Goal: Task Accomplishment & Management: Manage account settings

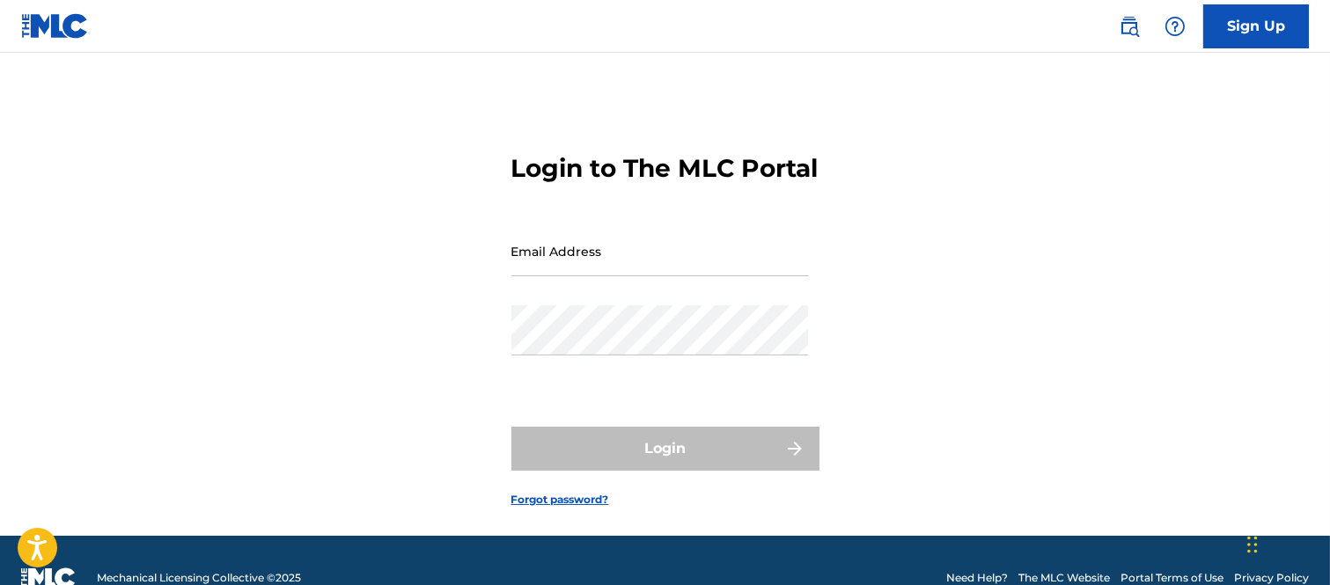
click at [568, 276] on input "Email Address" at bounding box center [660, 251] width 298 height 50
type input "B"
type input "[PERSON_NAME][EMAIL_ADDRESS][PERSON_NAME][DOMAIN_NAME]"
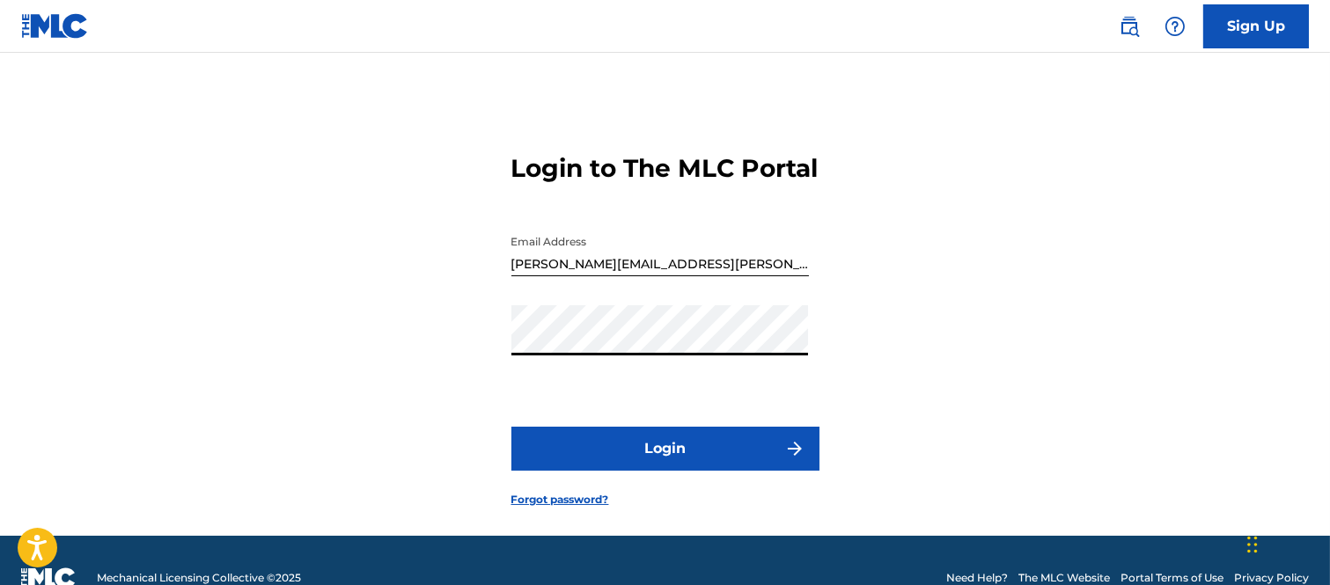
click at [707, 471] on button "Login" at bounding box center [665, 449] width 308 height 44
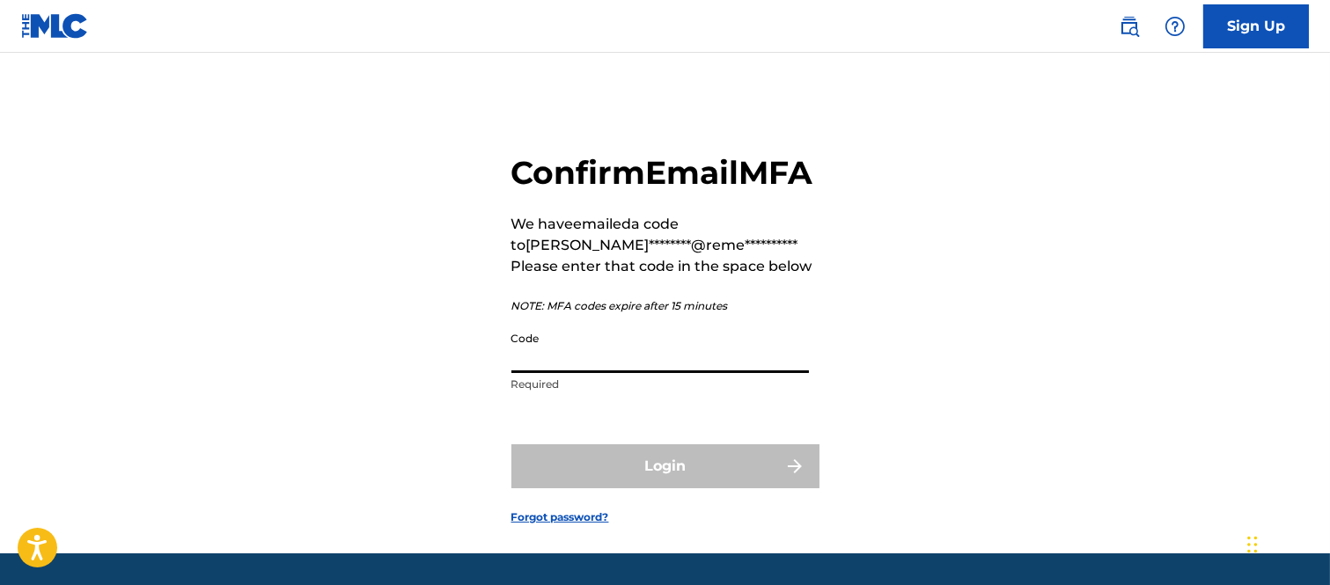
click at [582, 373] on input "Code" at bounding box center [660, 348] width 298 height 50
type input "1"
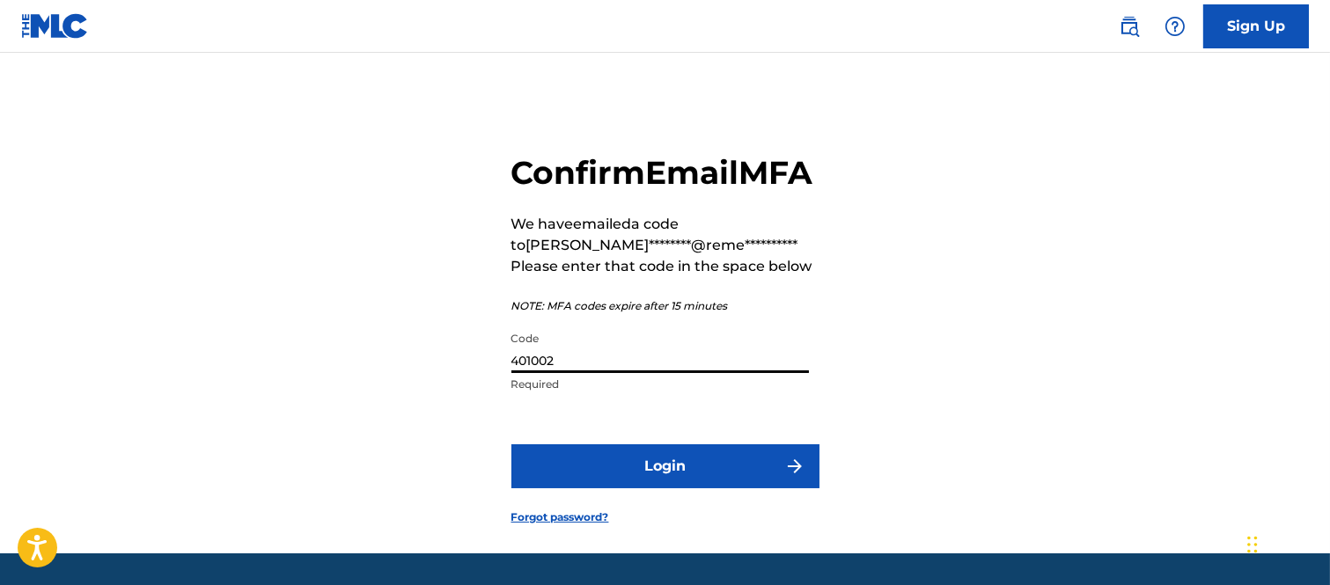
type input "401002"
click at [761, 489] on button "Login" at bounding box center [665, 467] width 308 height 44
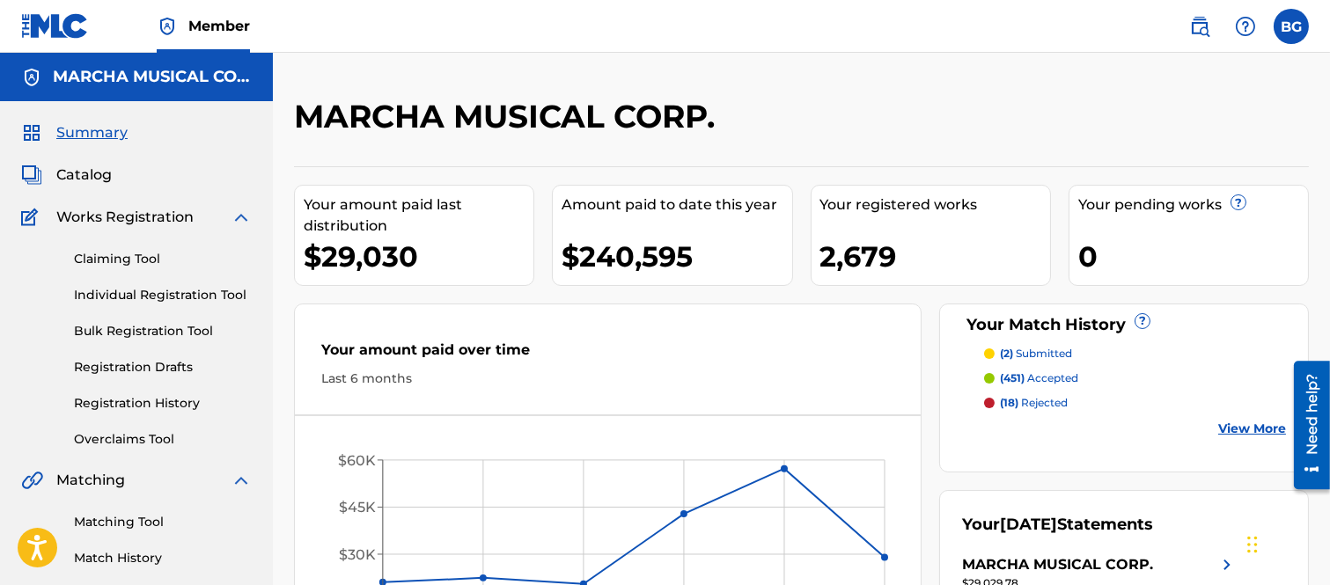
drag, startPoint x: 75, startPoint y: 173, endPoint x: 60, endPoint y: 173, distance: 15.0
click at [75, 173] on span "Catalog" at bounding box center [83, 175] width 55 height 21
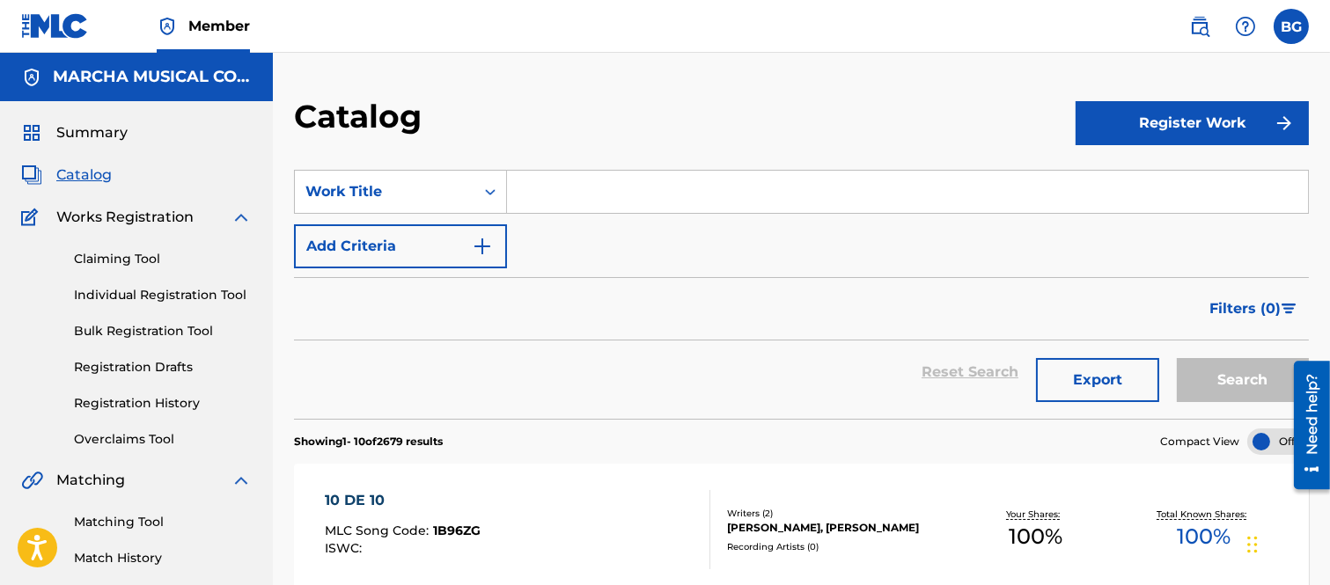
click at [652, 188] on input "Search Form" at bounding box center [907, 192] width 801 height 42
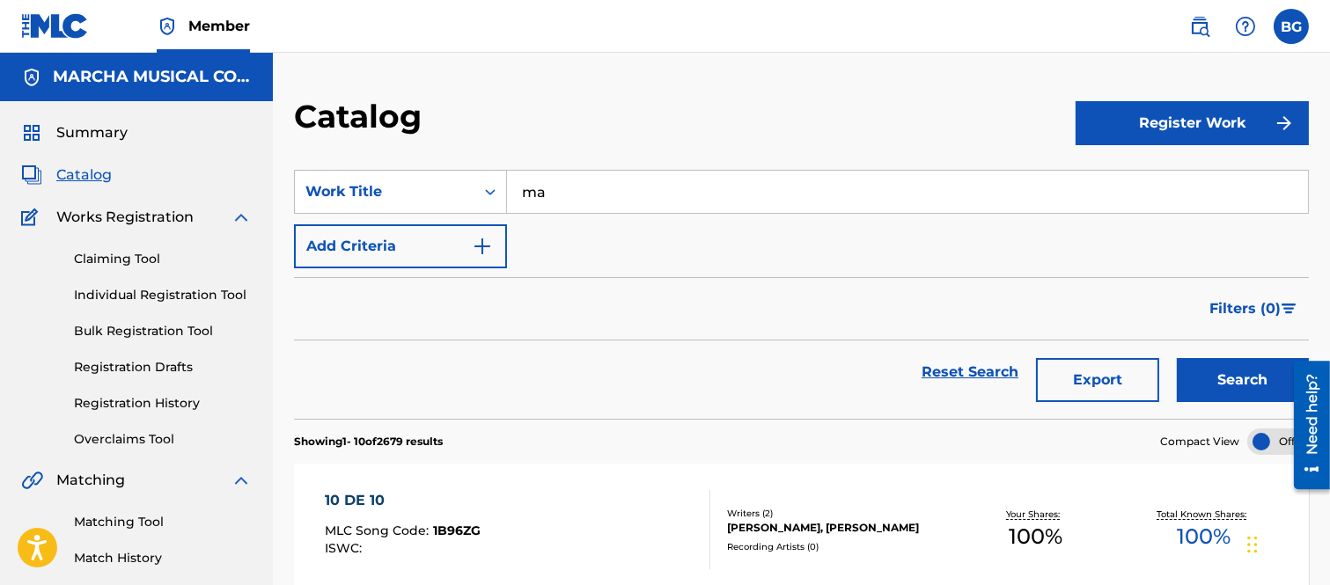
type input "m"
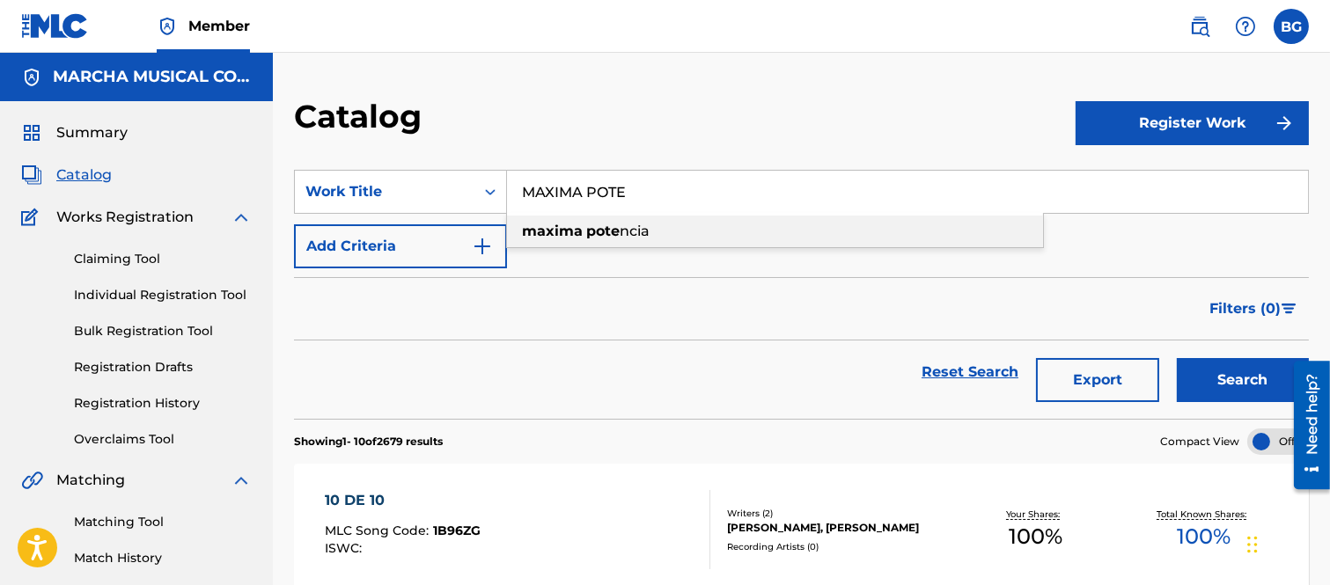
click at [604, 226] on strong "pote" at bounding box center [602, 231] width 33 height 17
type input "maxima potencia"
click at [1244, 386] on button "Search" at bounding box center [1243, 380] width 132 height 44
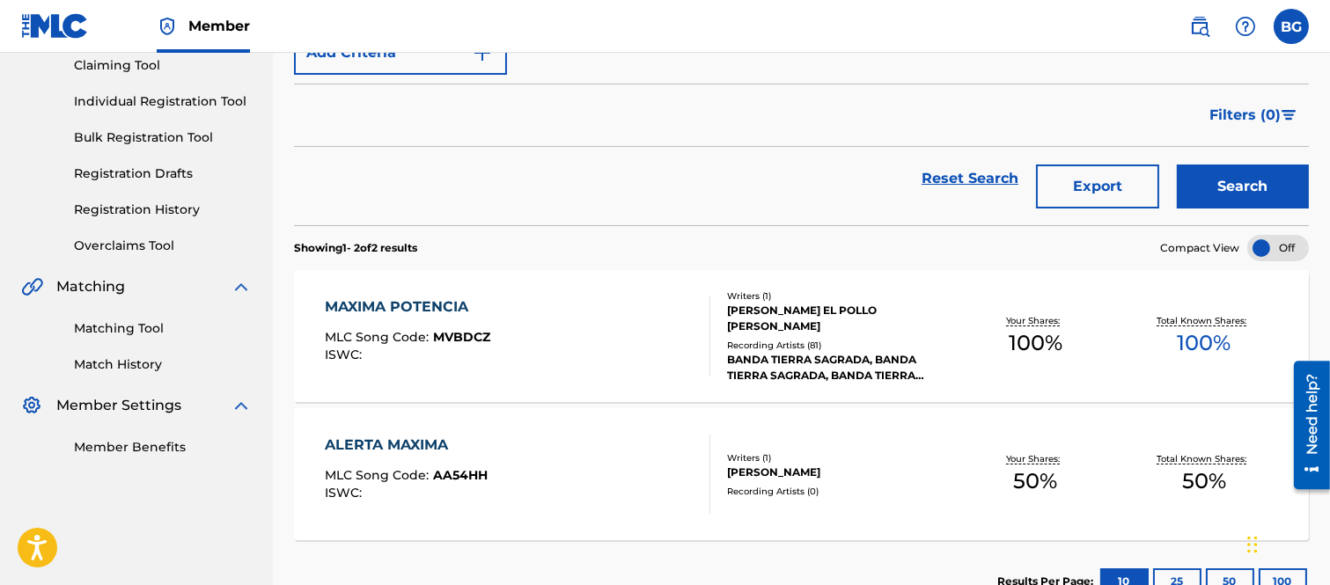
scroll to position [195, 0]
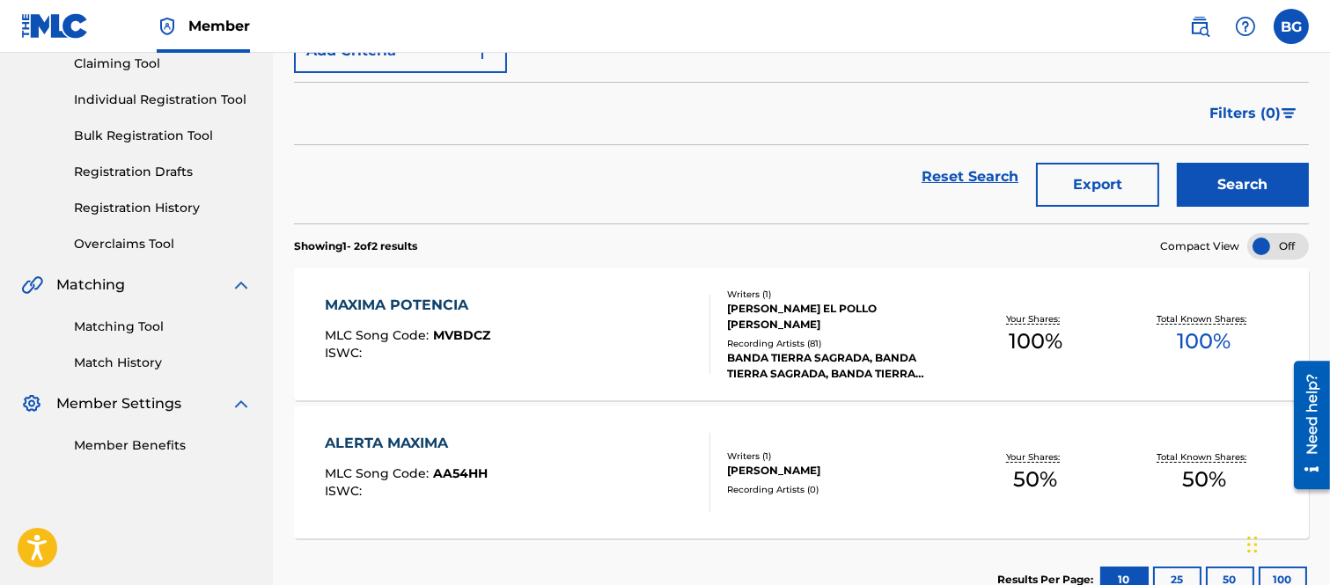
click at [400, 303] on div "MAXIMA POTENCIA" at bounding box center [407, 305] width 165 height 21
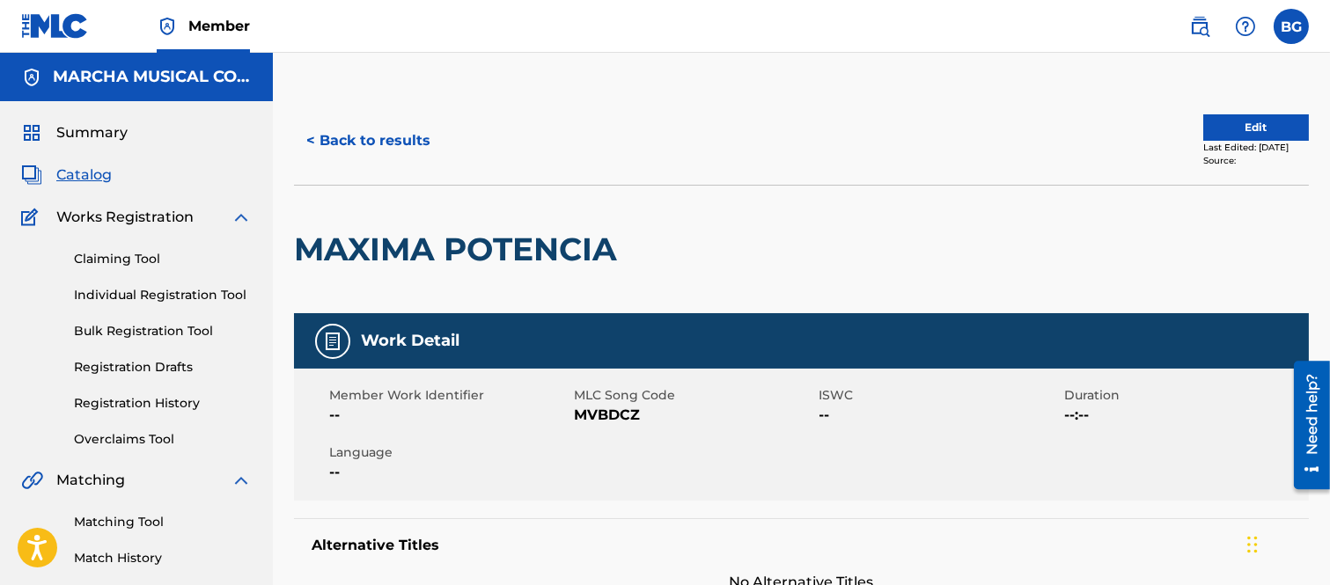
click at [311, 135] on button "< Back to results" at bounding box center [368, 141] width 149 height 44
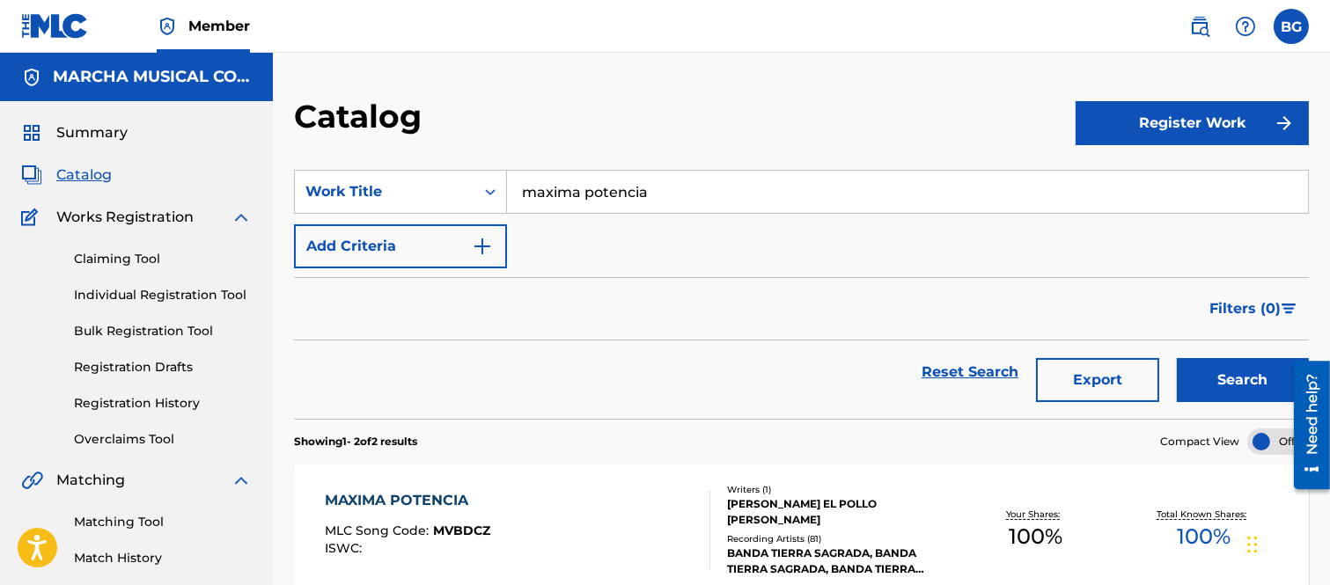
click at [675, 189] on input "maxima potencia" at bounding box center [907, 192] width 801 height 42
type input "m"
click at [560, 226] on strong "hablaste" at bounding box center [554, 231] width 64 height 17
type input "hablaste dormida"
click at [1246, 377] on button "Search" at bounding box center [1243, 380] width 132 height 44
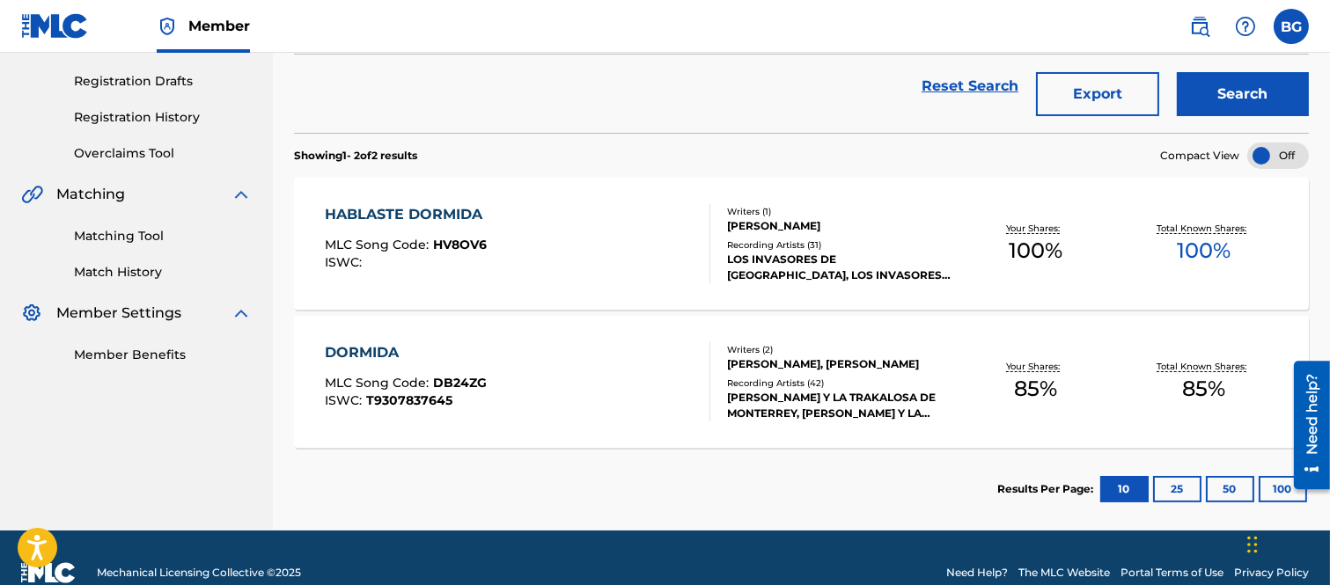
scroll to position [293, 0]
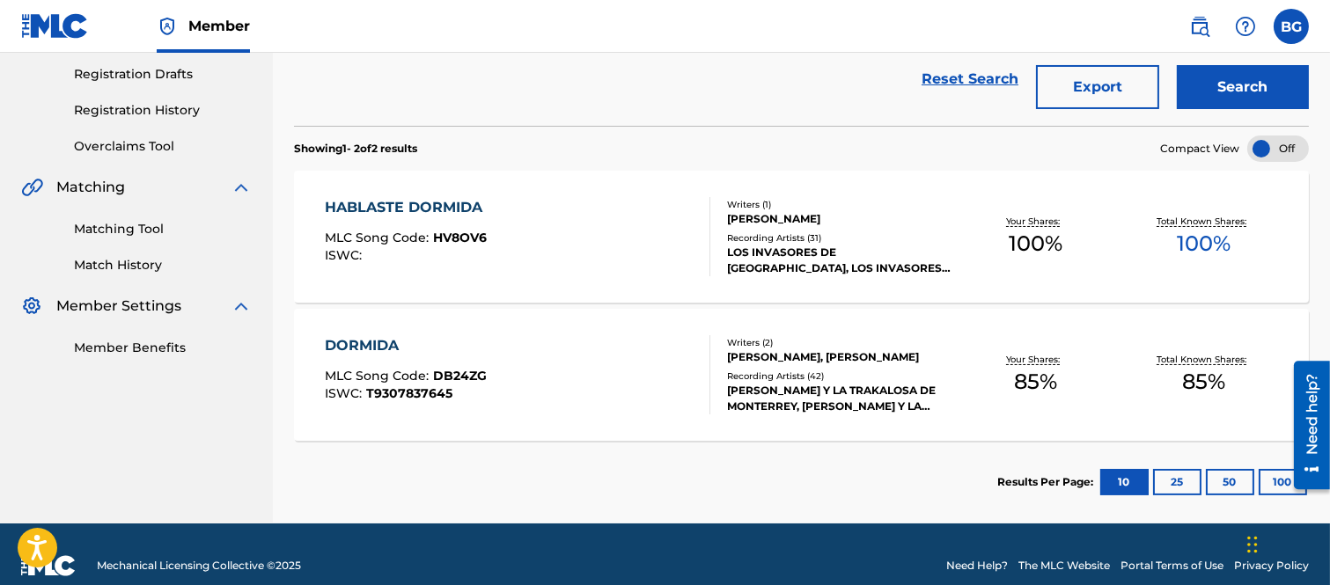
click at [420, 208] on div "HABLASTE DORMIDA" at bounding box center [408, 207] width 166 height 21
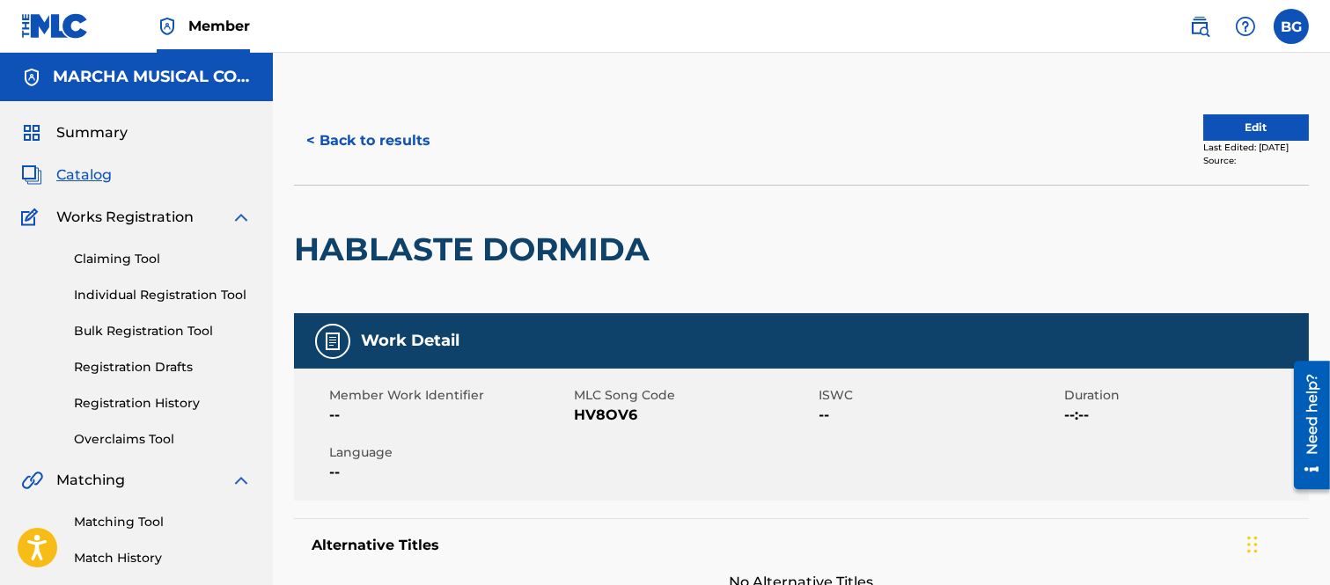
click at [1223, 124] on button "Edit" at bounding box center [1256, 127] width 106 height 26
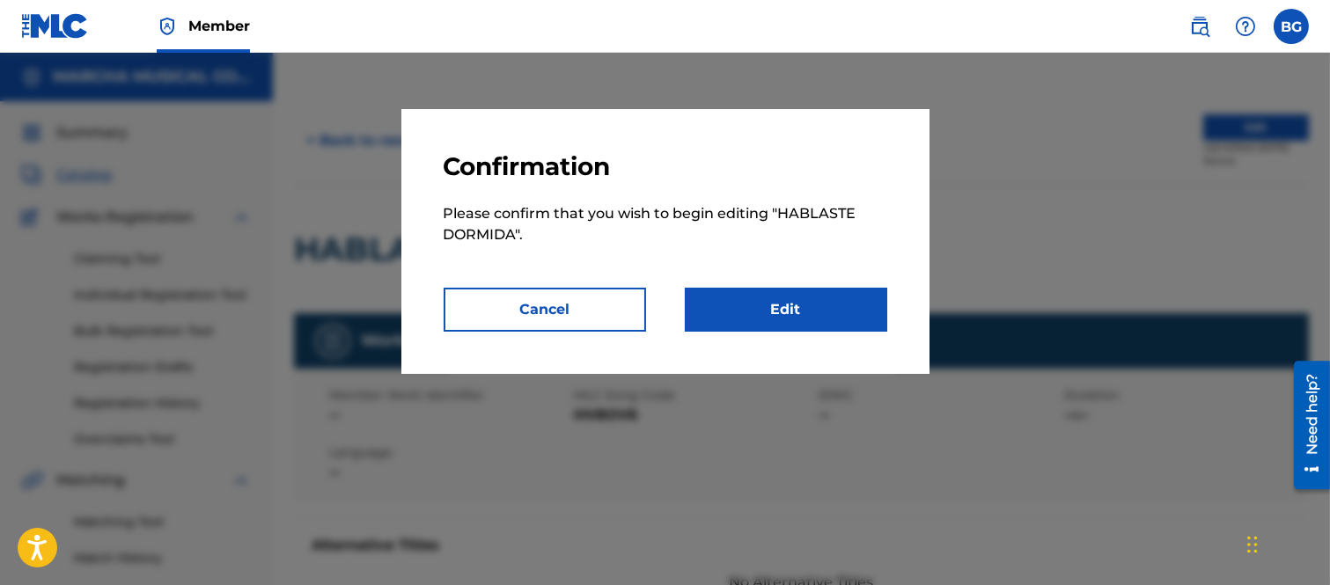
click at [781, 305] on link "Edit" at bounding box center [786, 310] width 202 height 44
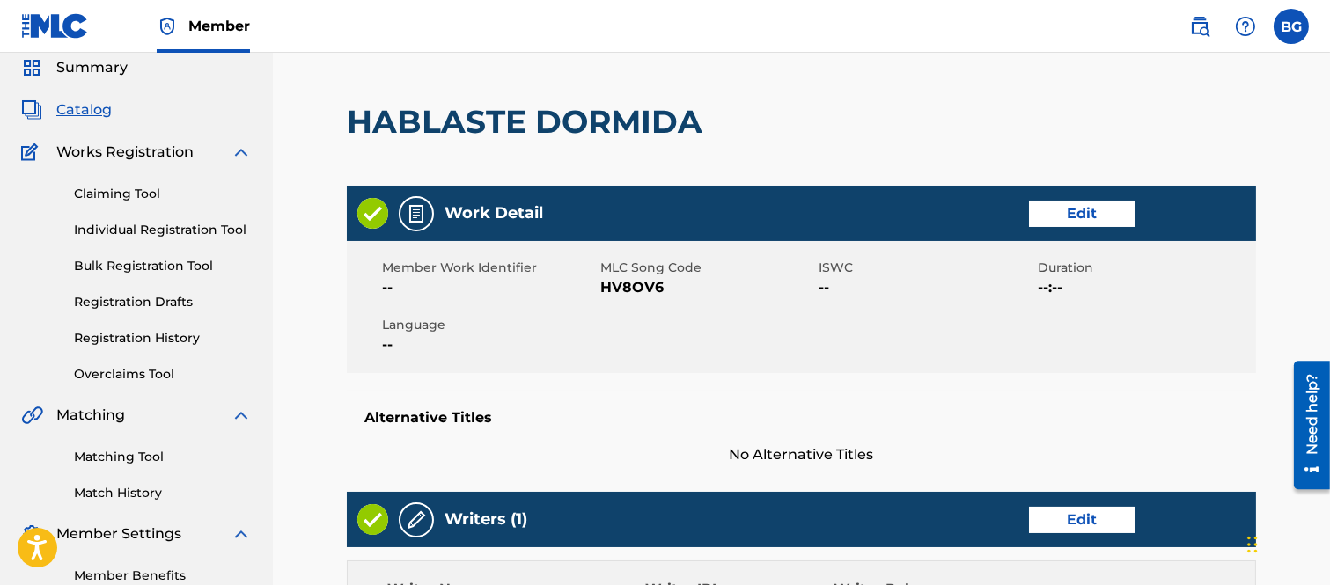
scroll to position [98, 0]
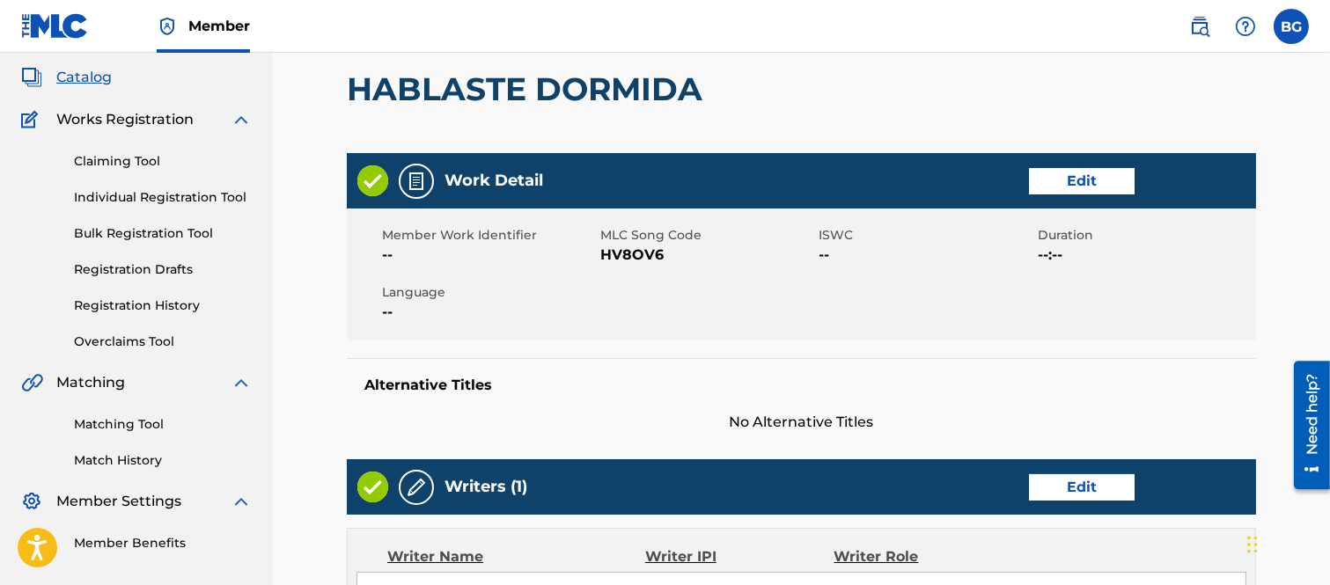
click at [1066, 174] on link "Edit" at bounding box center [1082, 181] width 106 height 26
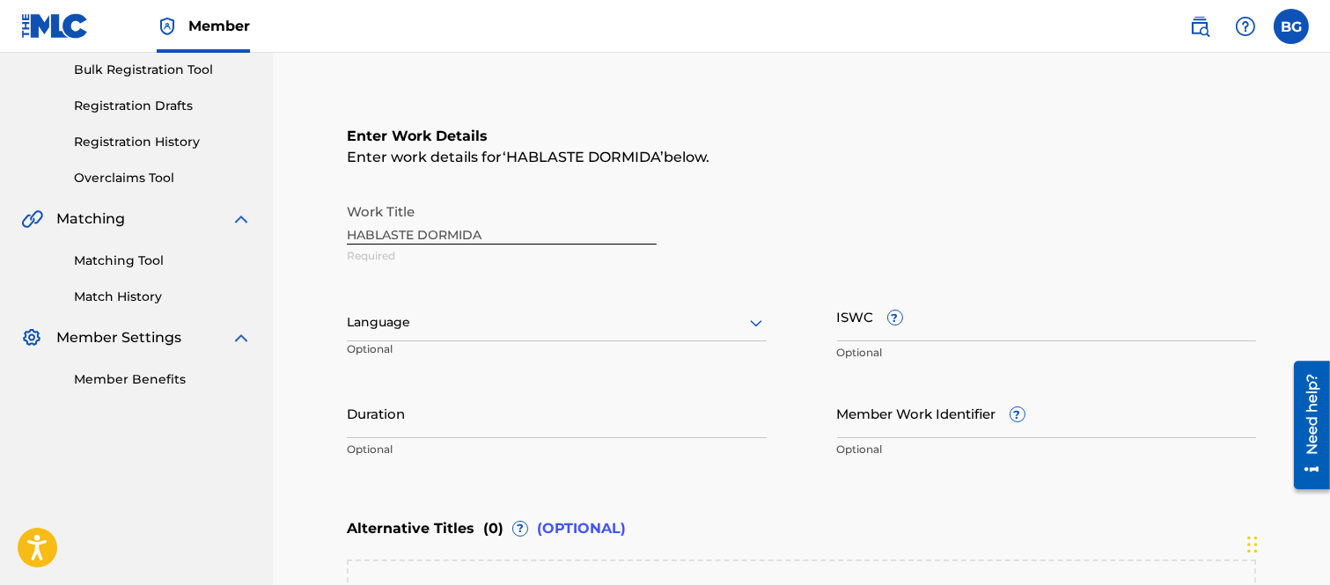
scroll to position [293, 0]
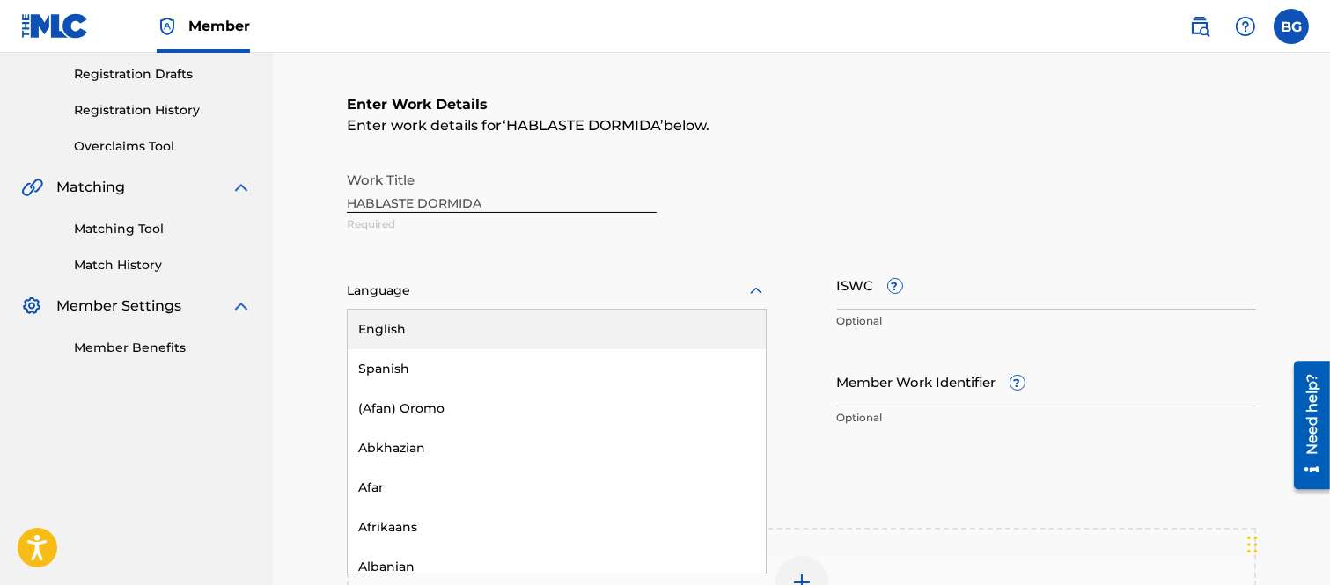
click at [759, 291] on icon at bounding box center [756, 290] width 12 height 7
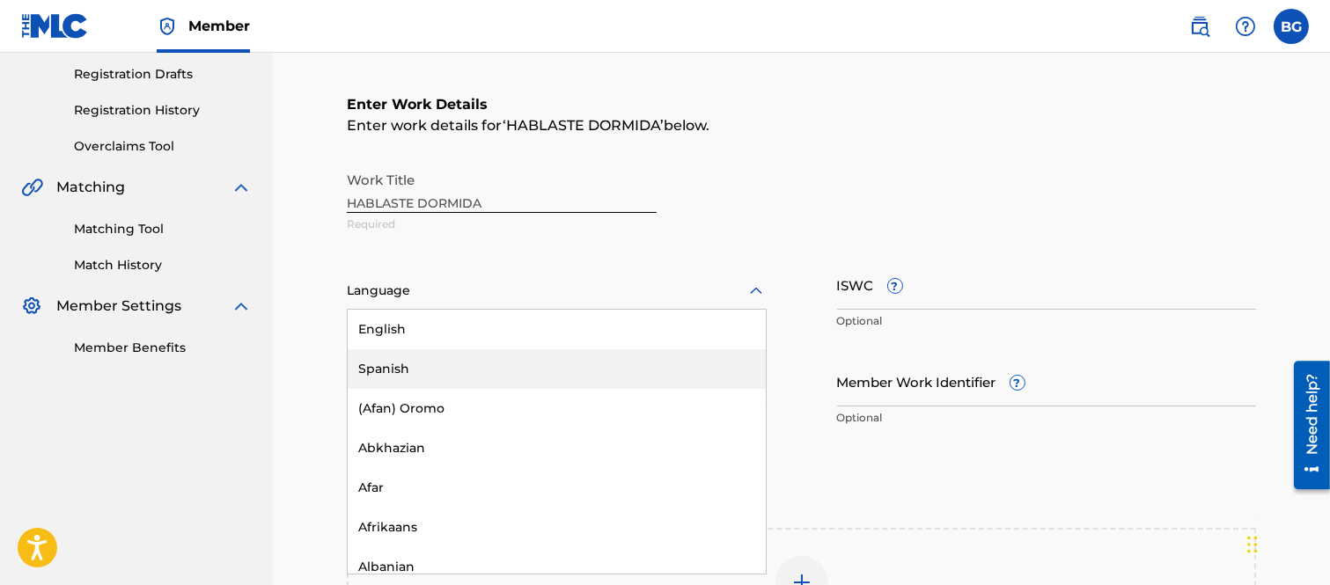
click at [407, 366] on div "Spanish" at bounding box center [557, 369] width 418 height 40
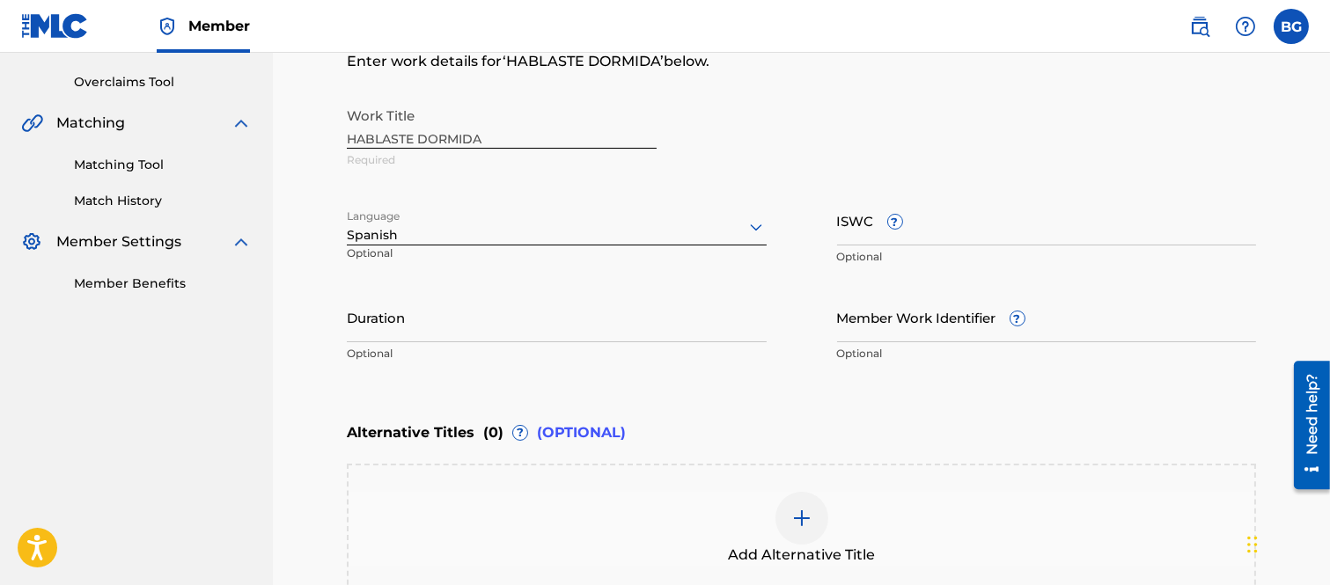
scroll to position [391, 0]
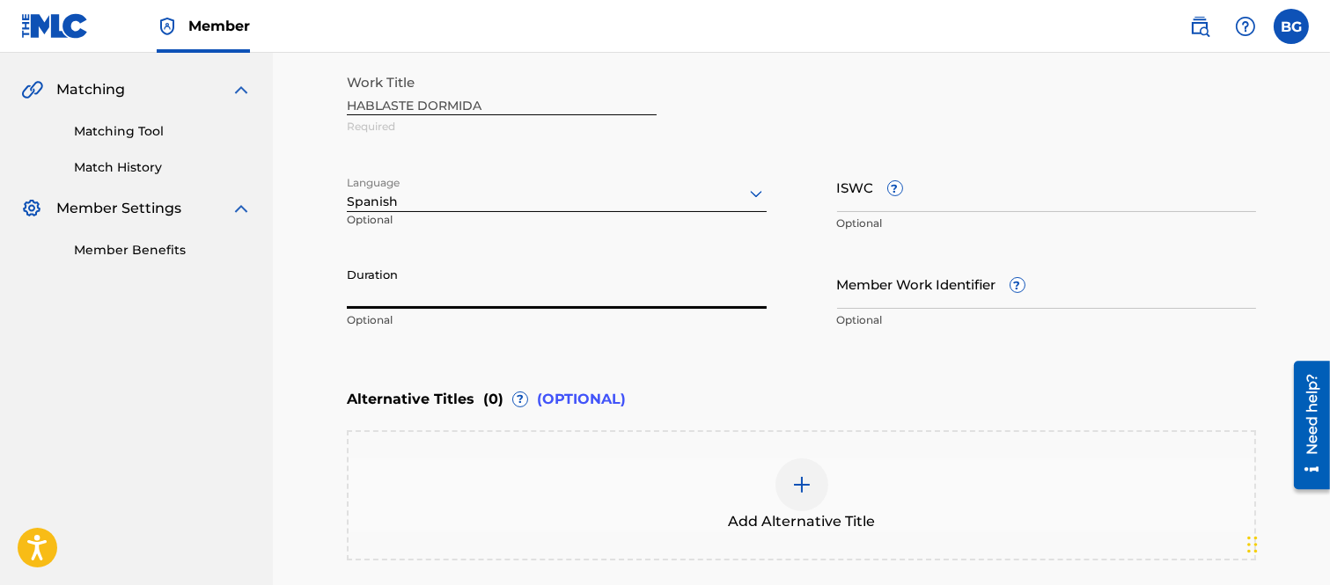
click at [488, 283] on input "Duration" at bounding box center [557, 284] width 420 height 50
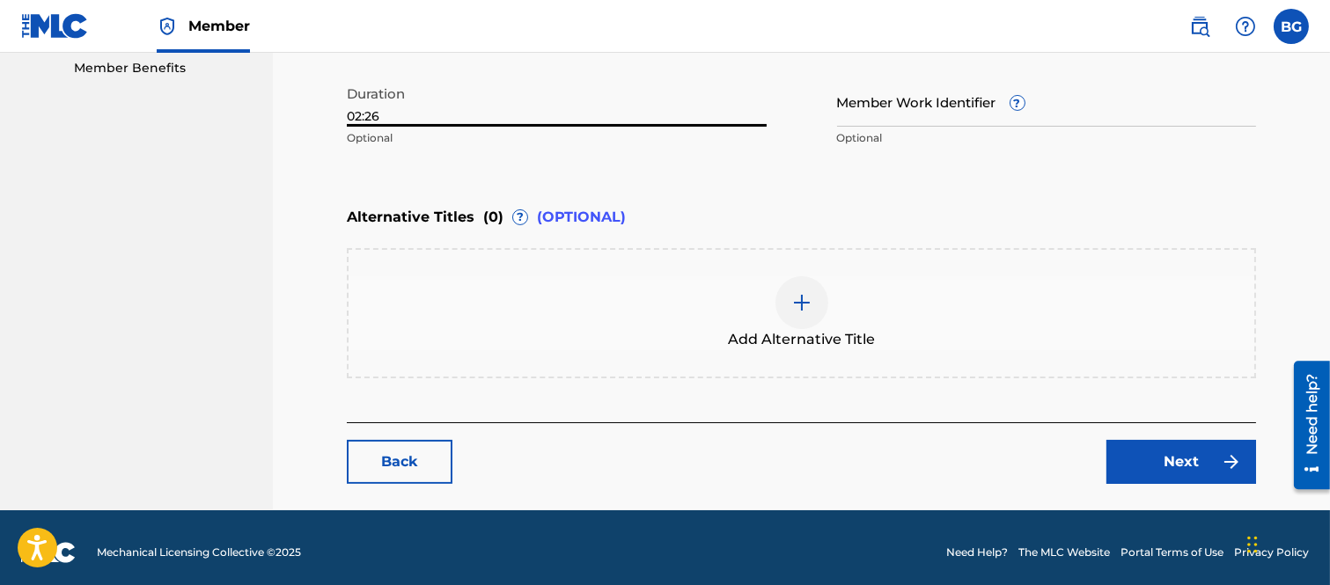
scroll to position [579, 0]
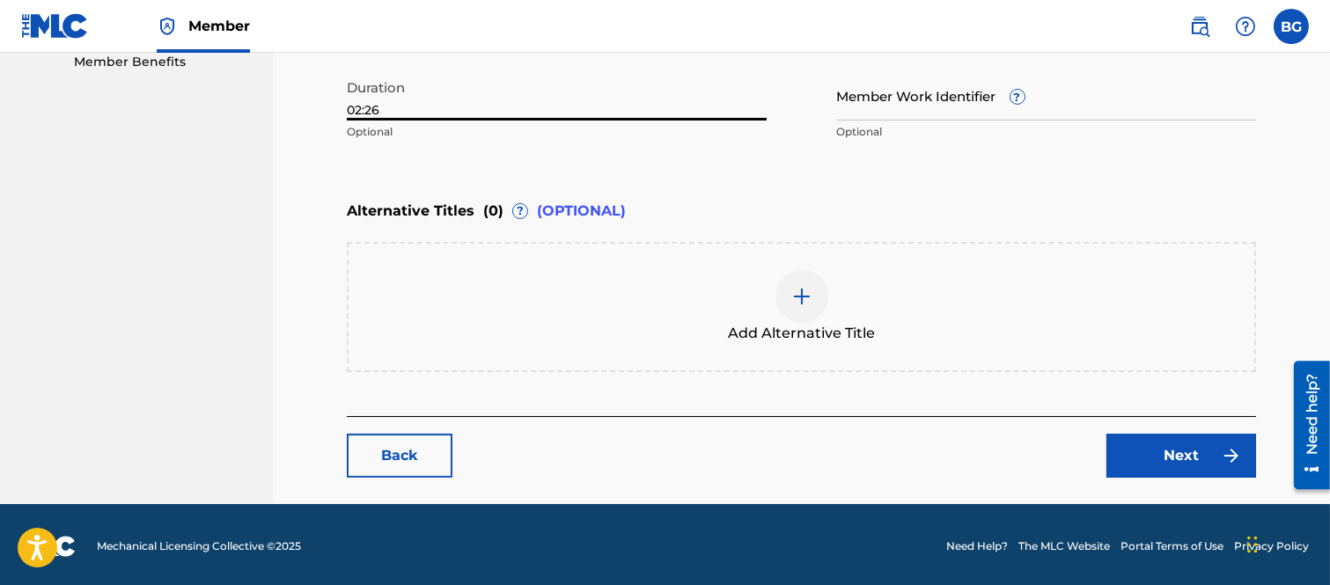
type input "02:26"
click at [1167, 449] on link "Next" at bounding box center [1181, 456] width 150 height 44
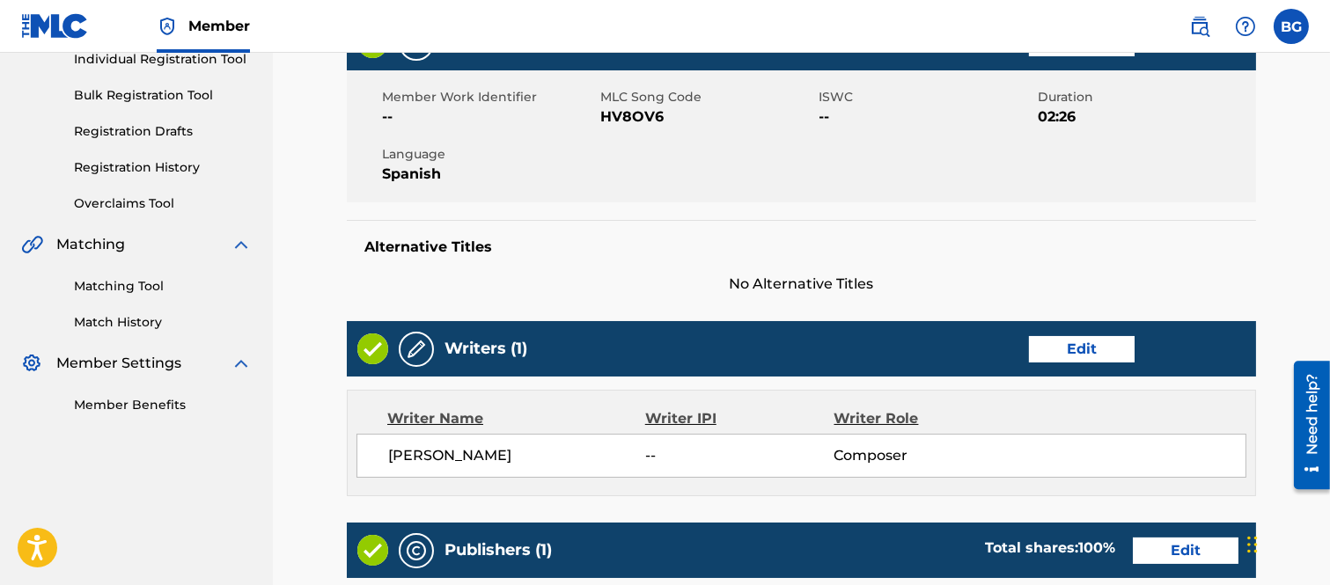
scroll to position [293, 0]
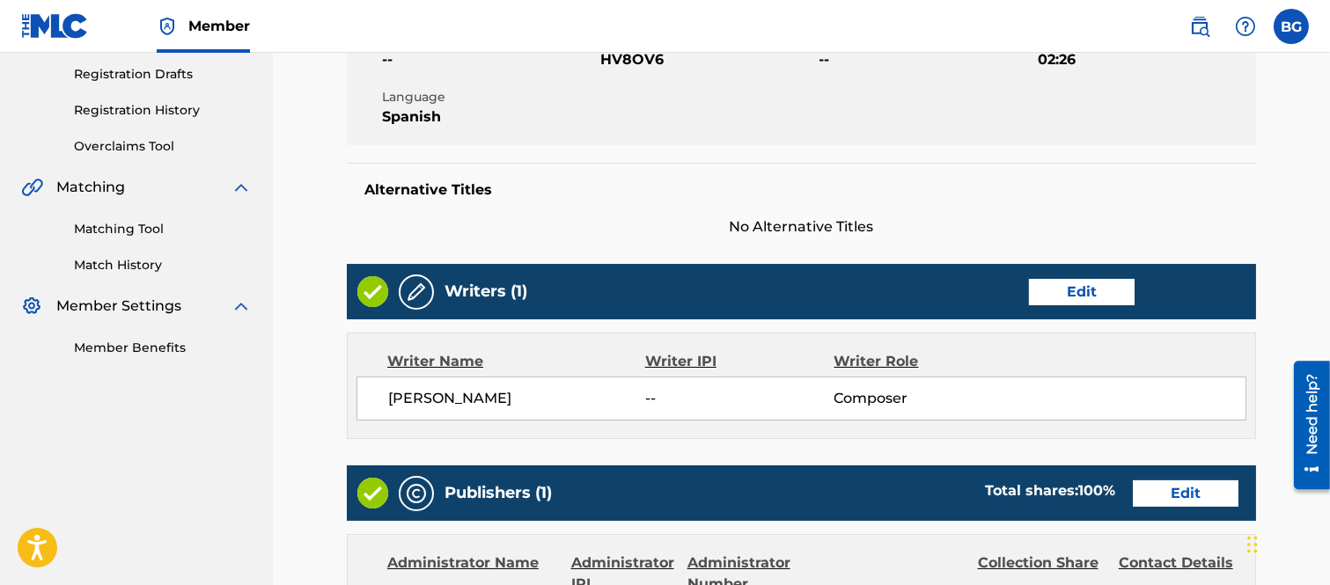
click at [1084, 288] on link "Edit" at bounding box center [1082, 292] width 106 height 26
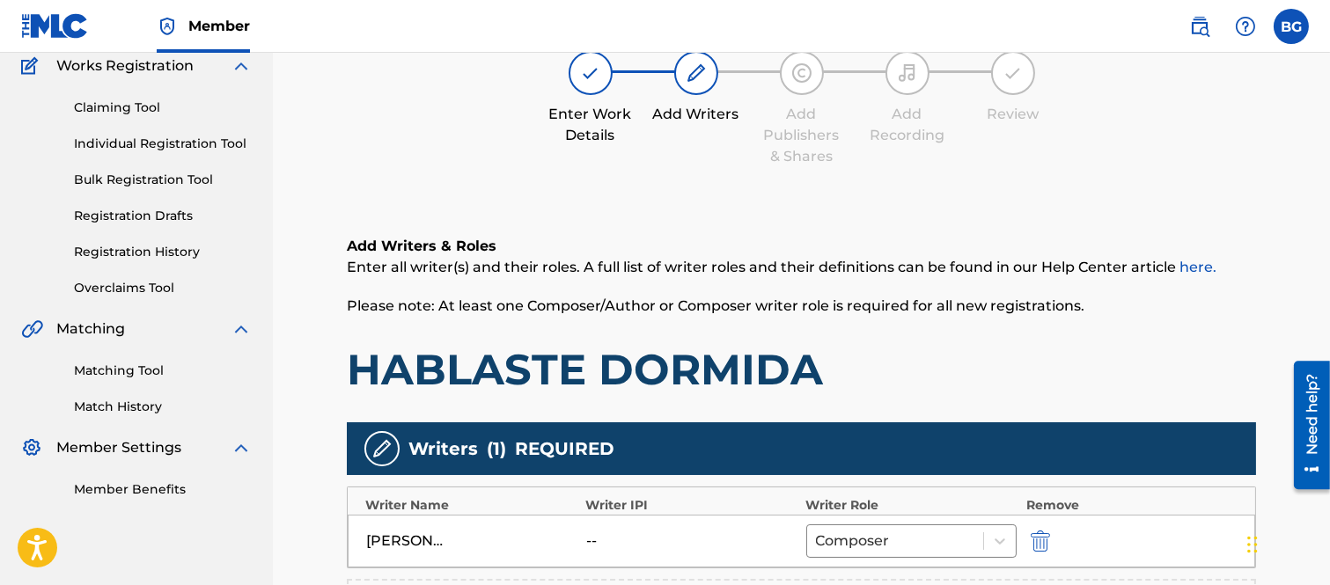
scroll to position [293, 0]
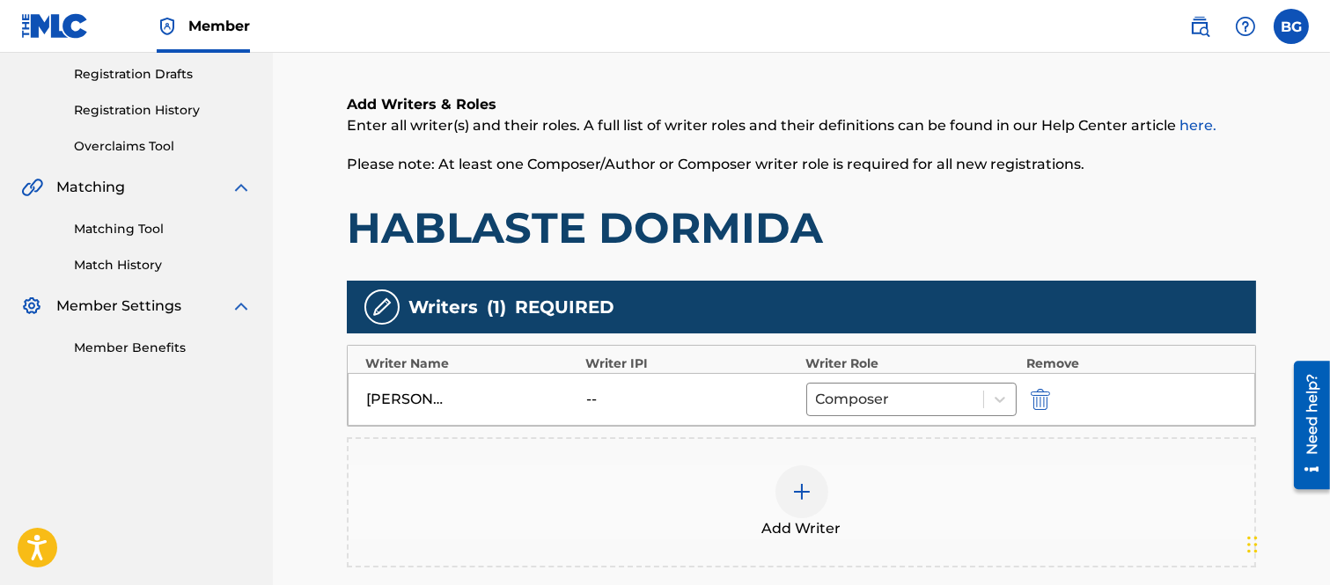
click at [1037, 396] on img "submit" at bounding box center [1040, 399] width 19 height 21
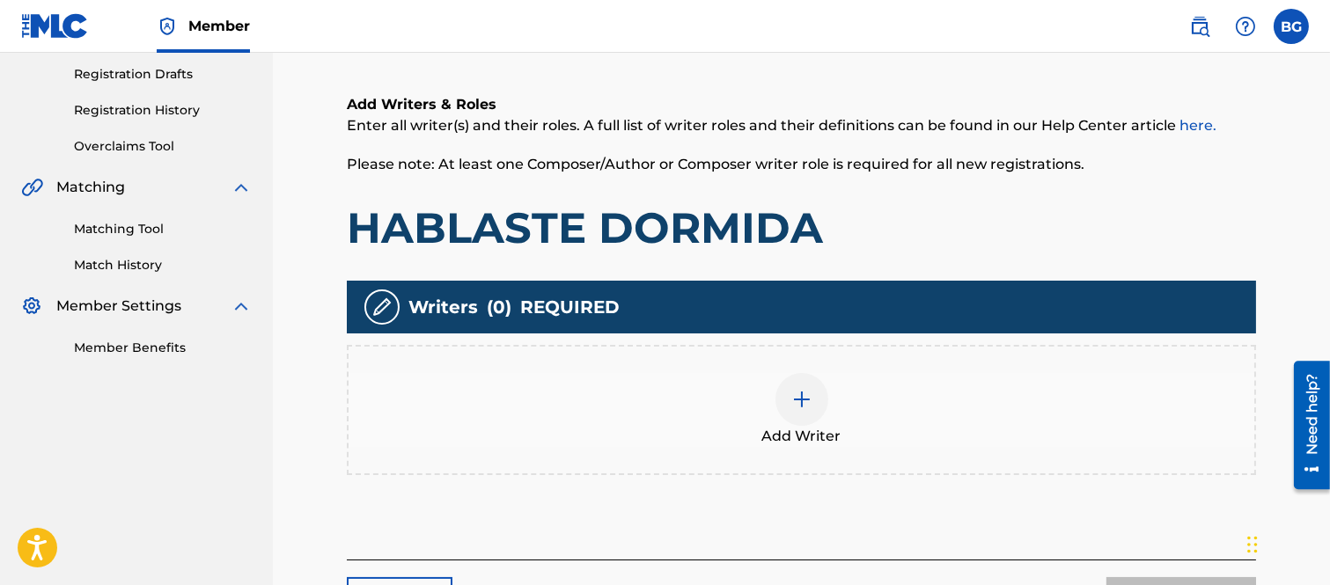
click at [804, 398] on img at bounding box center [801, 399] width 21 height 21
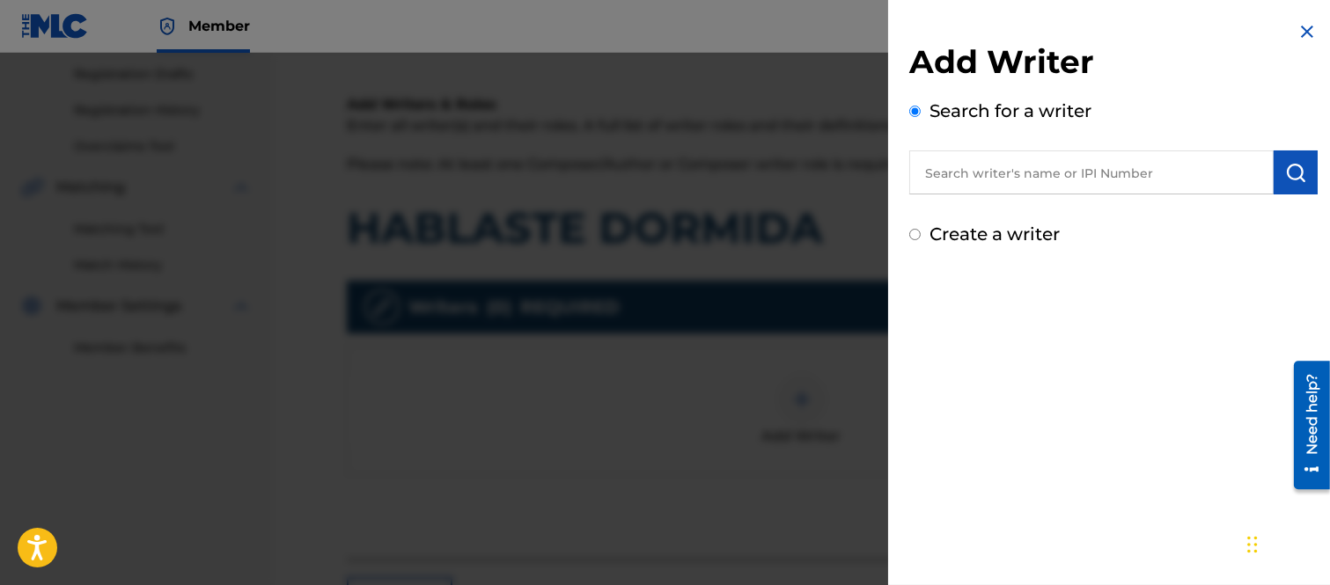
click at [936, 177] on input "text" at bounding box center [1091, 173] width 364 height 44
type input "f"
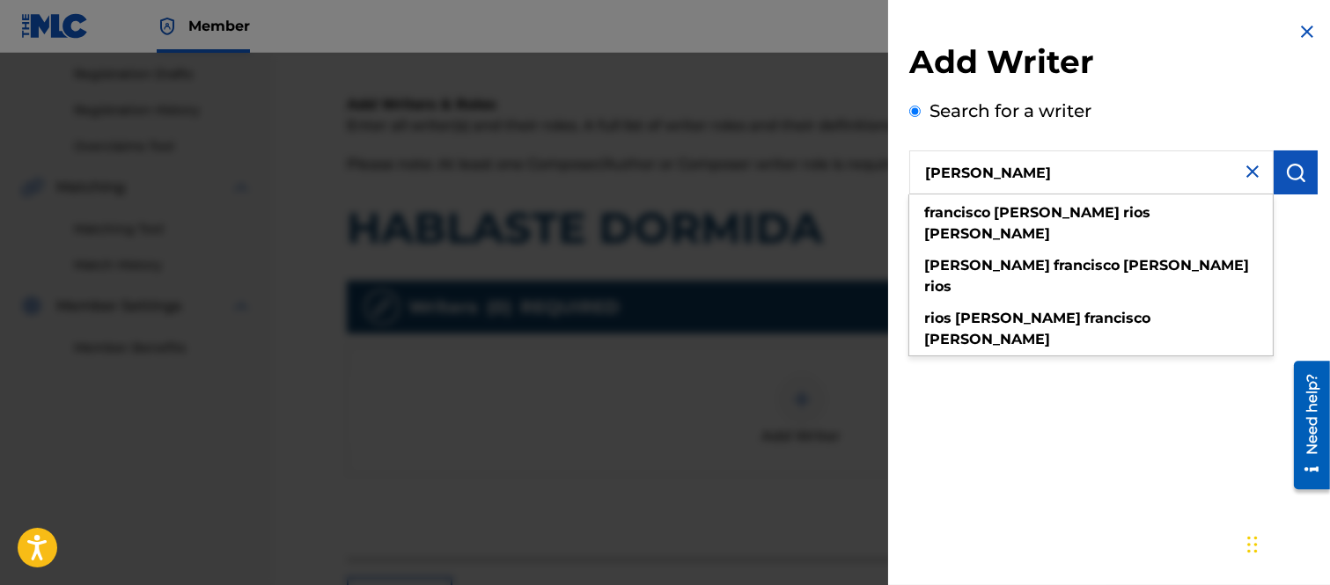
type input "[PERSON_NAME]"
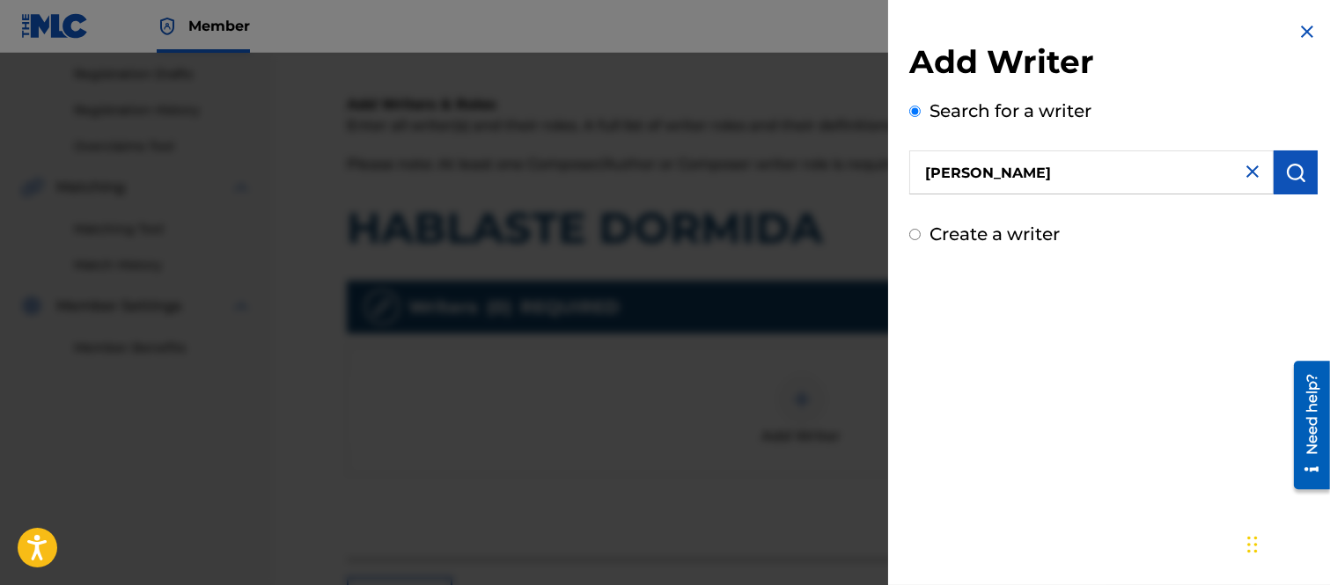
click at [1294, 173] on img "submit" at bounding box center [1295, 172] width 21 height 21
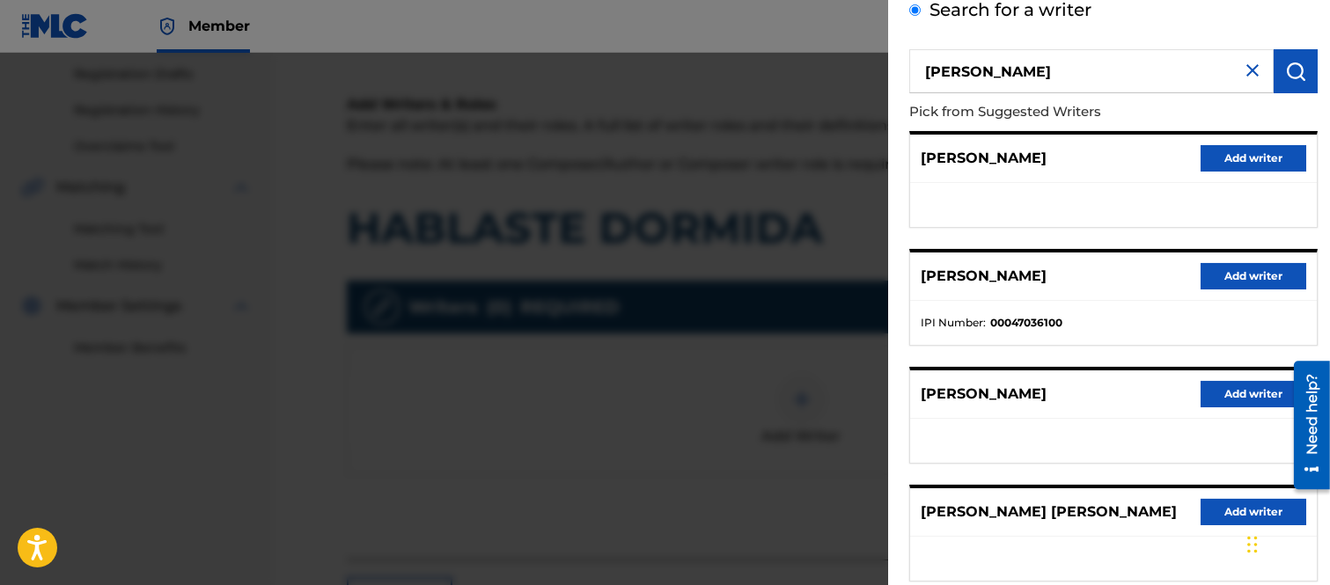
scroll to position [98, 0]
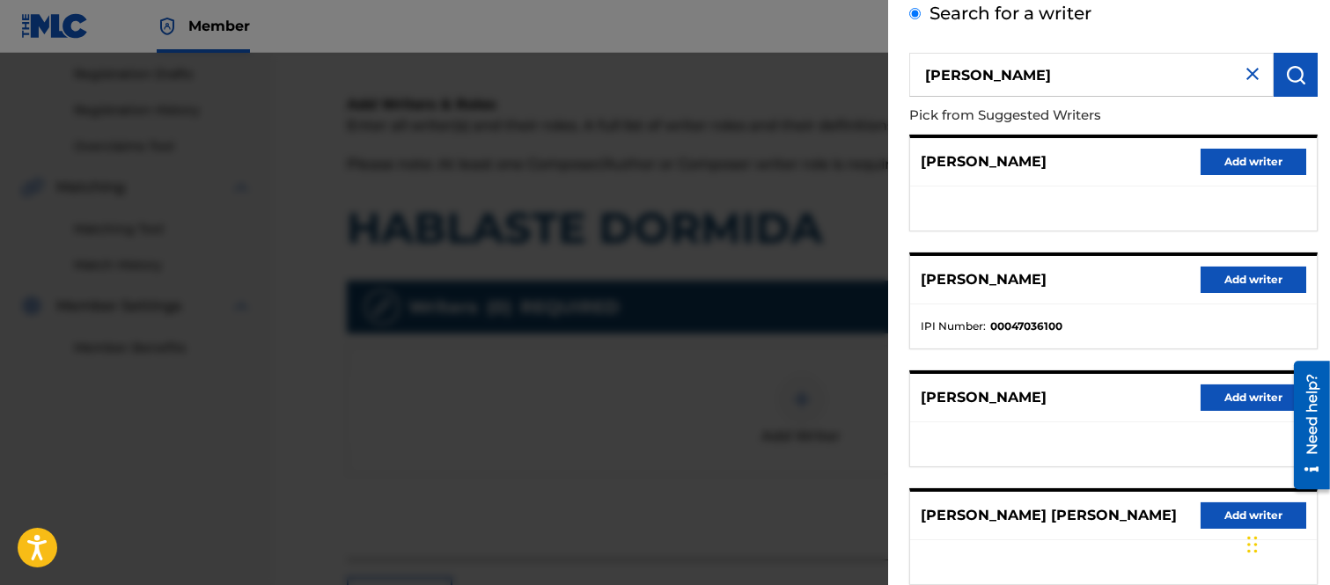
click at [1227, 268] on button "Add writer" at bounding box center [1254, 280] width 106 height 26
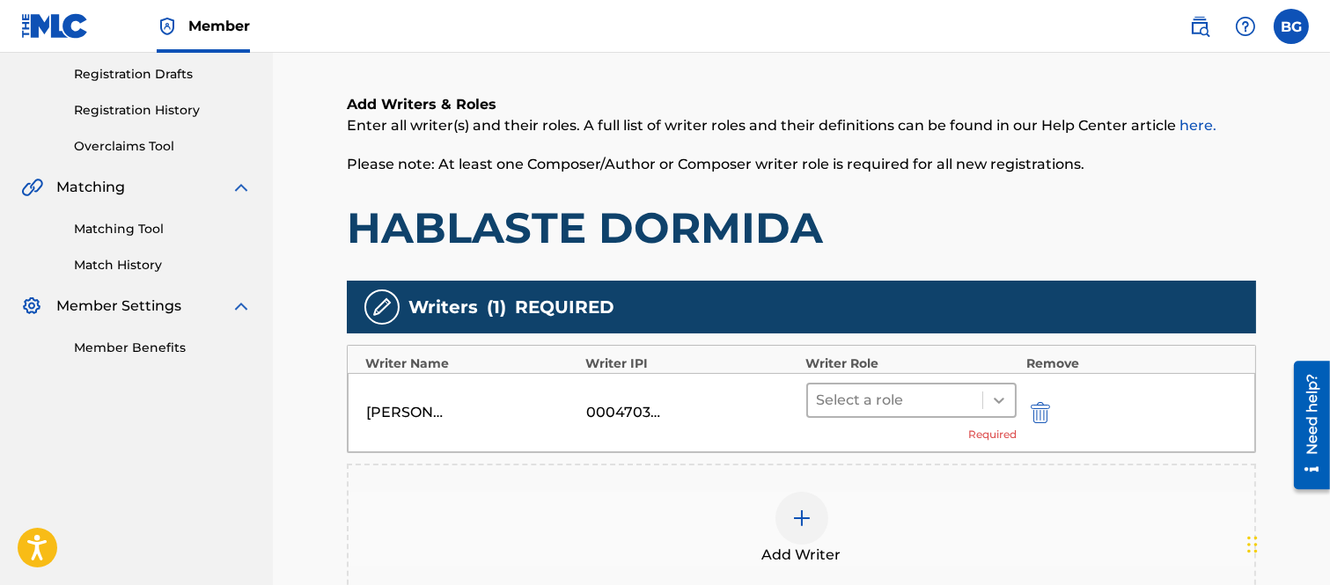
click at [998, 399] on icon at bounding box center [999, 401] width 11 height 6
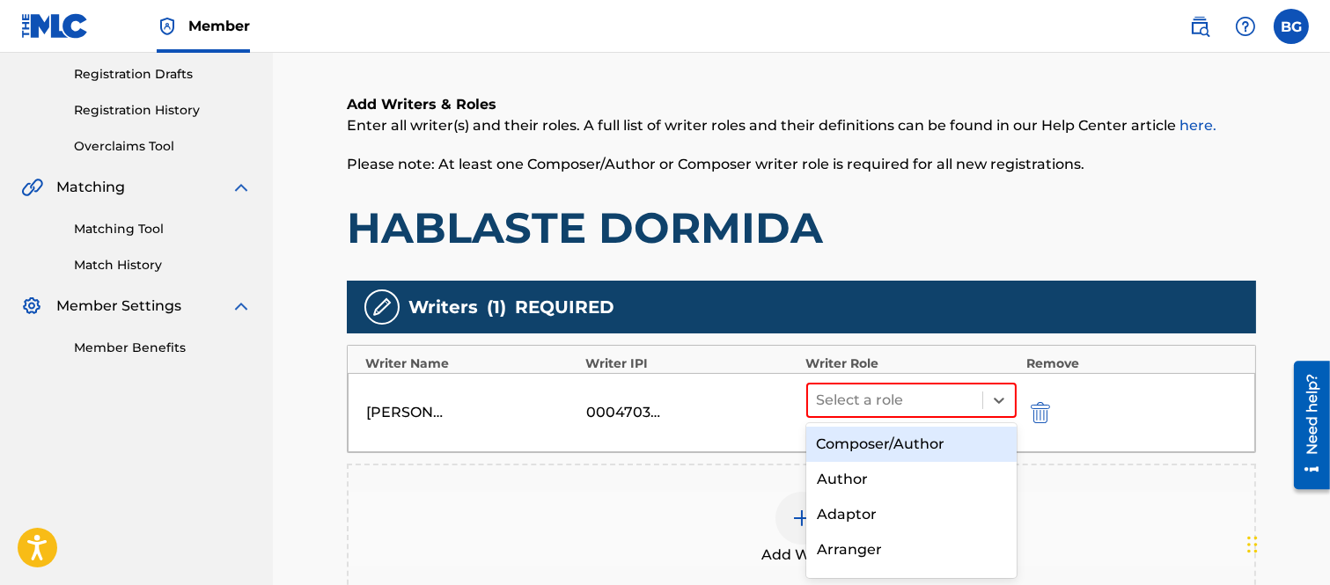
click at [878, 437] on div "Composer/Author" at bounding box center [911, 444] width 211 height 35
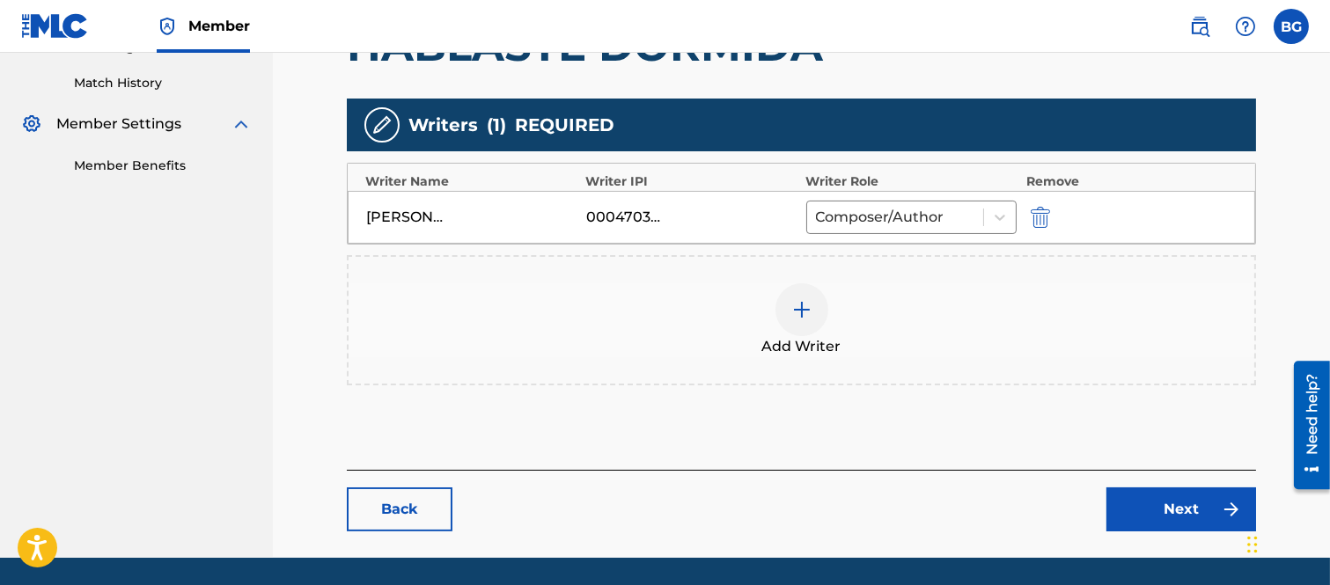
scroll to position [489, 0]
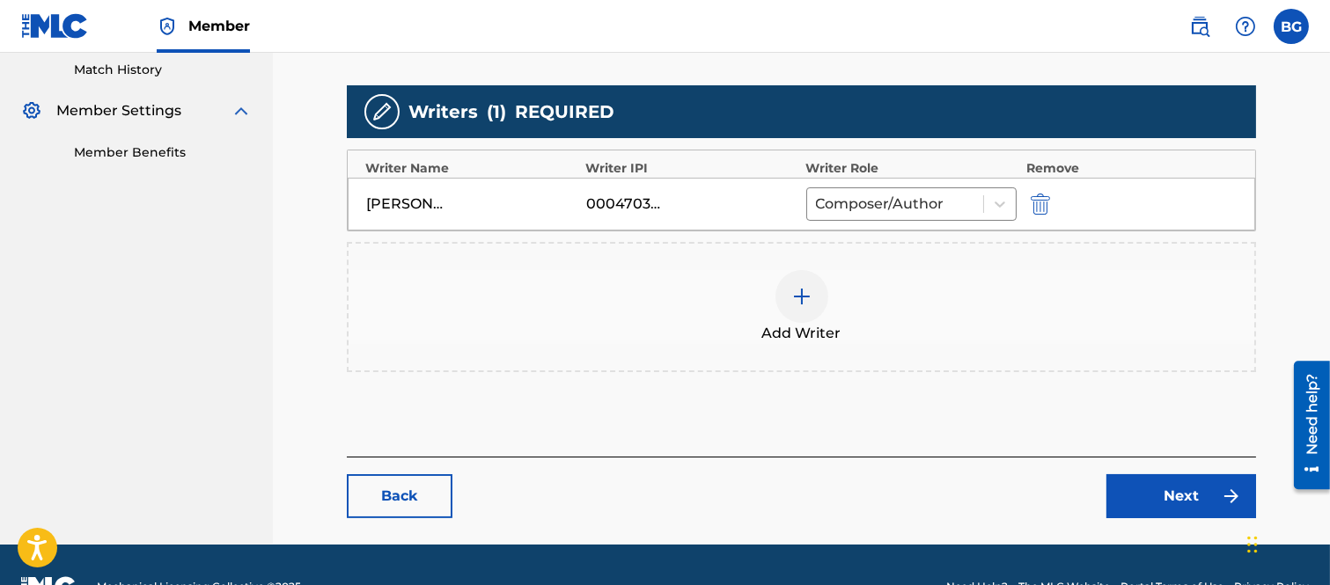
click at [805, 296] on img at bounding box center [801, 296] width 21 height 21
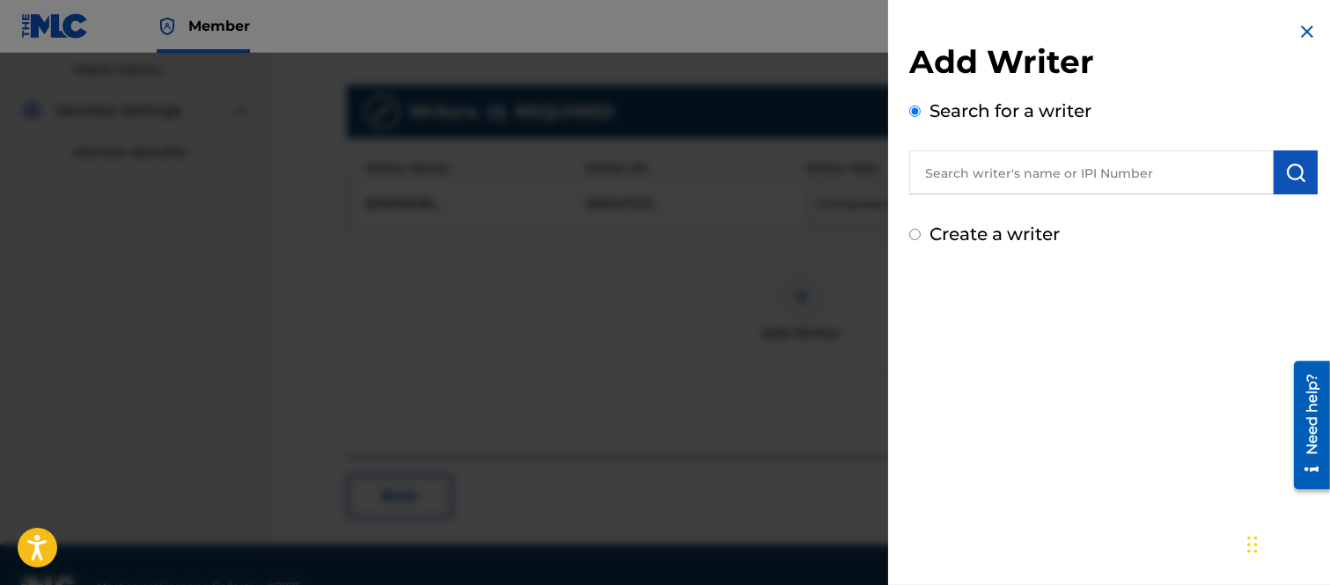
click at [935, 172] on input "text" at bounding box center [1091, 173] width 364 height 44
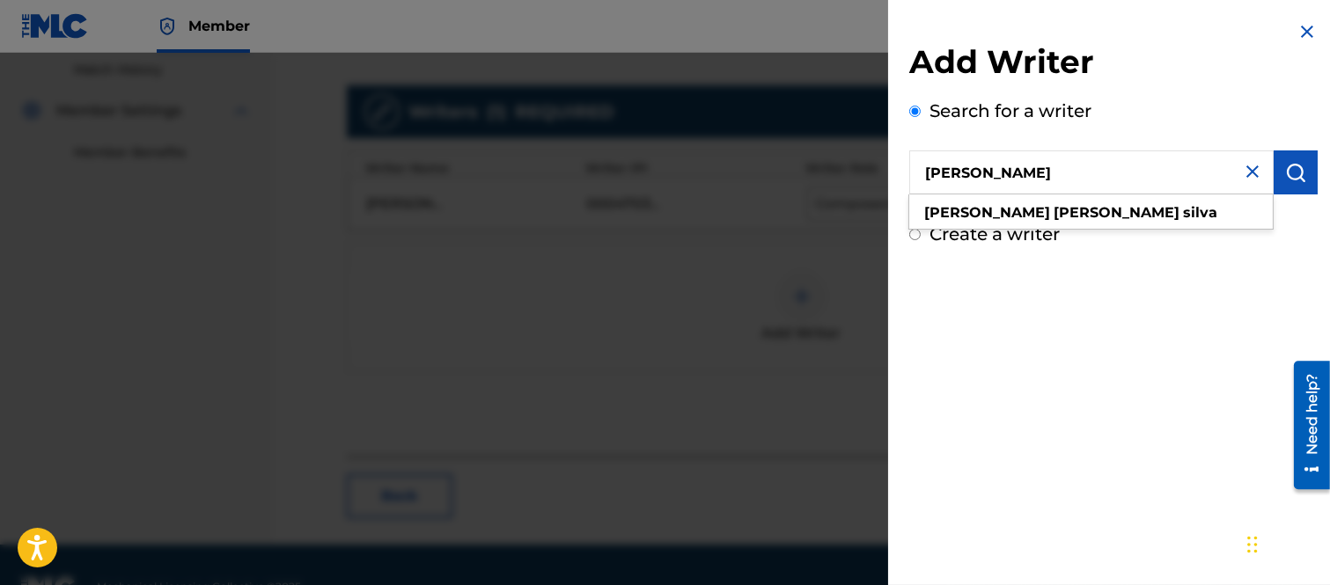
type input "[PERSON_NAME]"
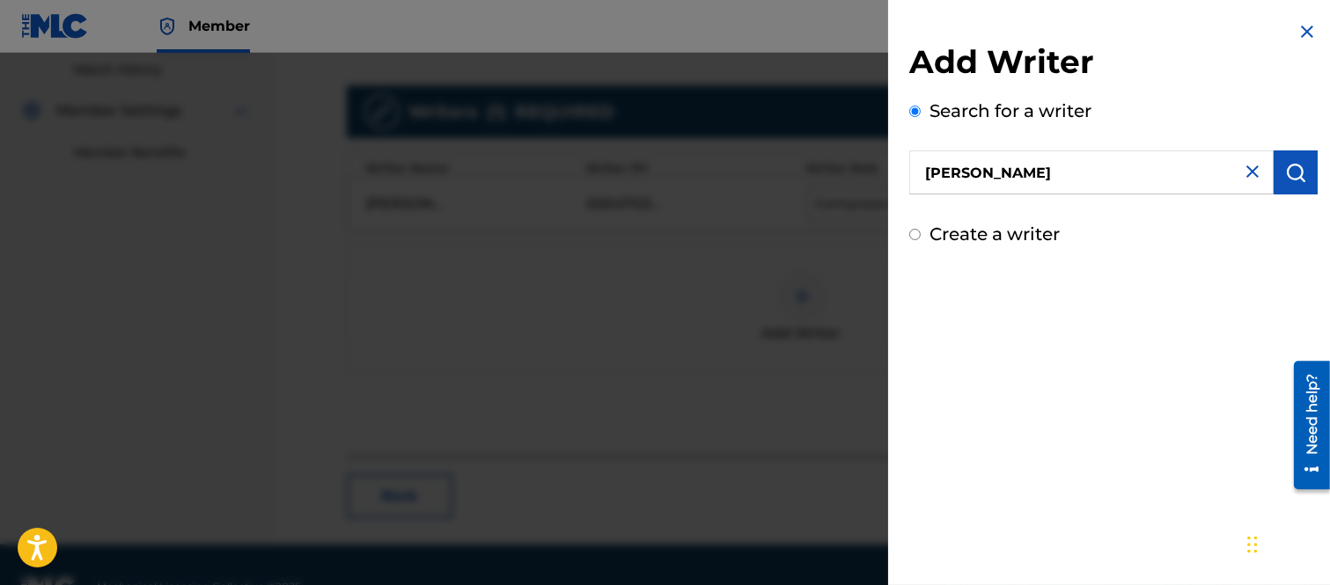
click at [1292, 163] on img "submit" at bounding box center [1295, 172] width 21 height 21
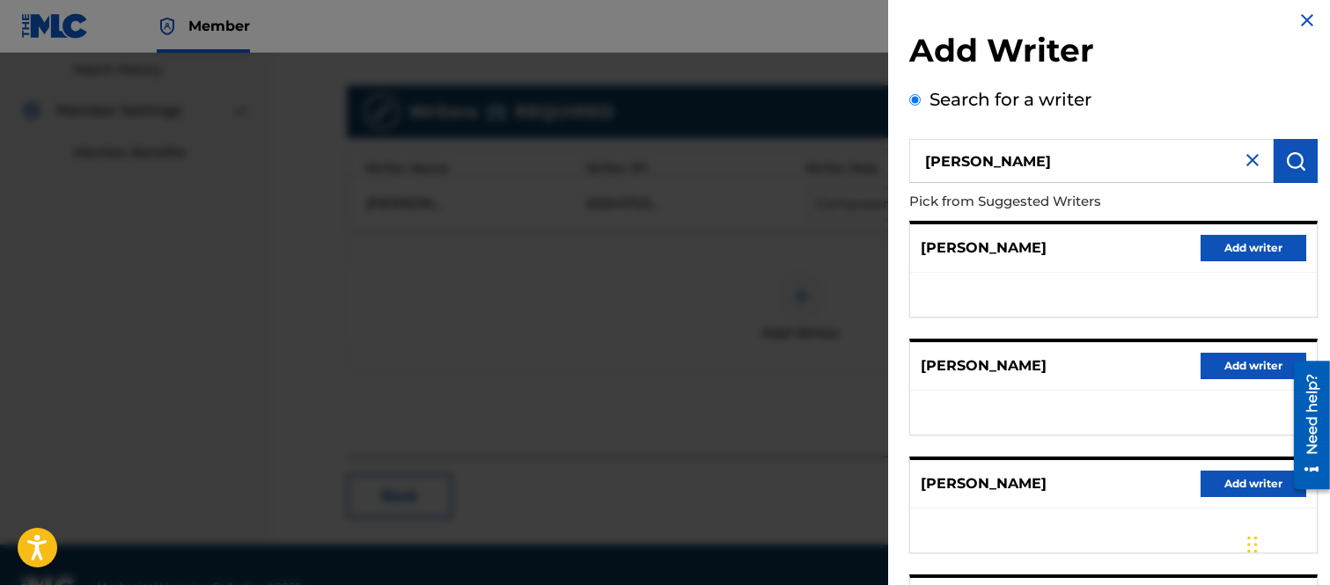
scroll to position [0, 0]
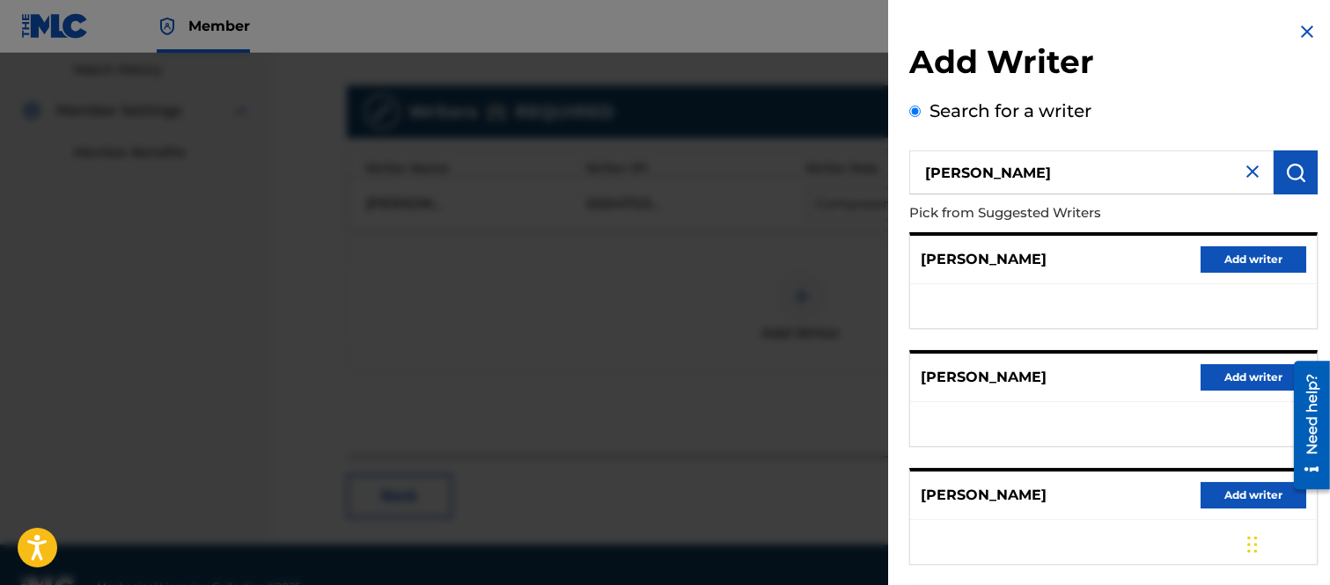
click at [1228, 249] on button "Add writer" at bounding box center [1254, 259] width 106 height 26
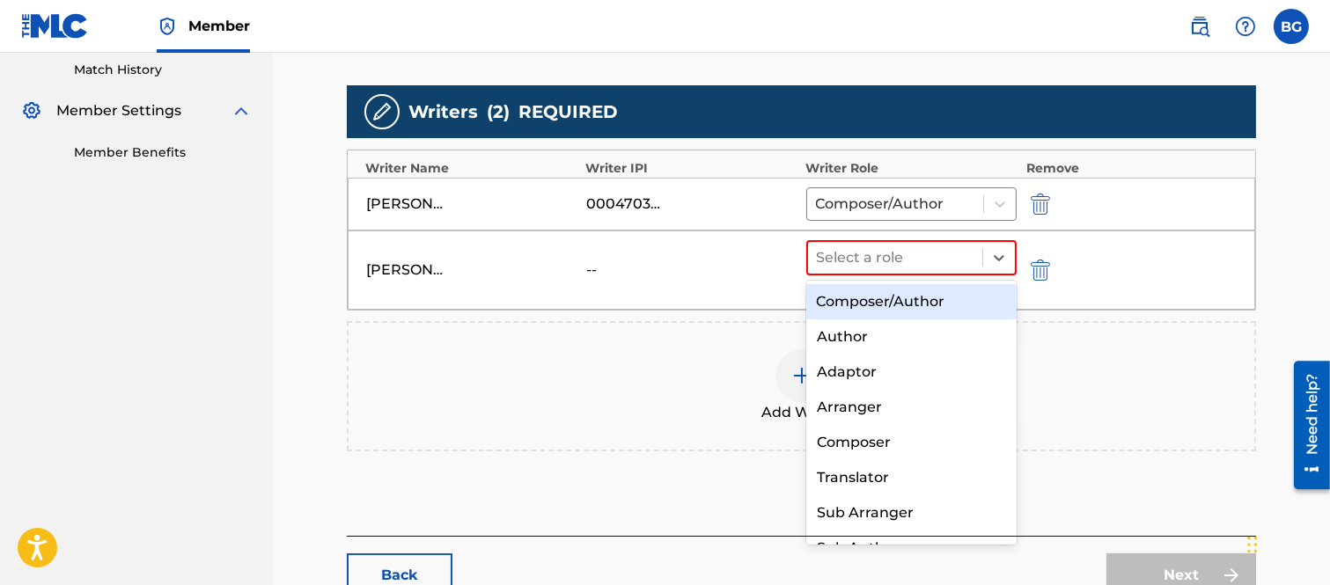
drag, startPoint x: 1001, startPoint y: 255, endPoint x: 961, endPoint y: 292, distance: 54.2
click at [1001, 256] on icon at bounding box center [999, 258] width 18 height 18
click at [854, 300] on div "Composer/Author" at bounding box center [911, 301] width 211 height 35
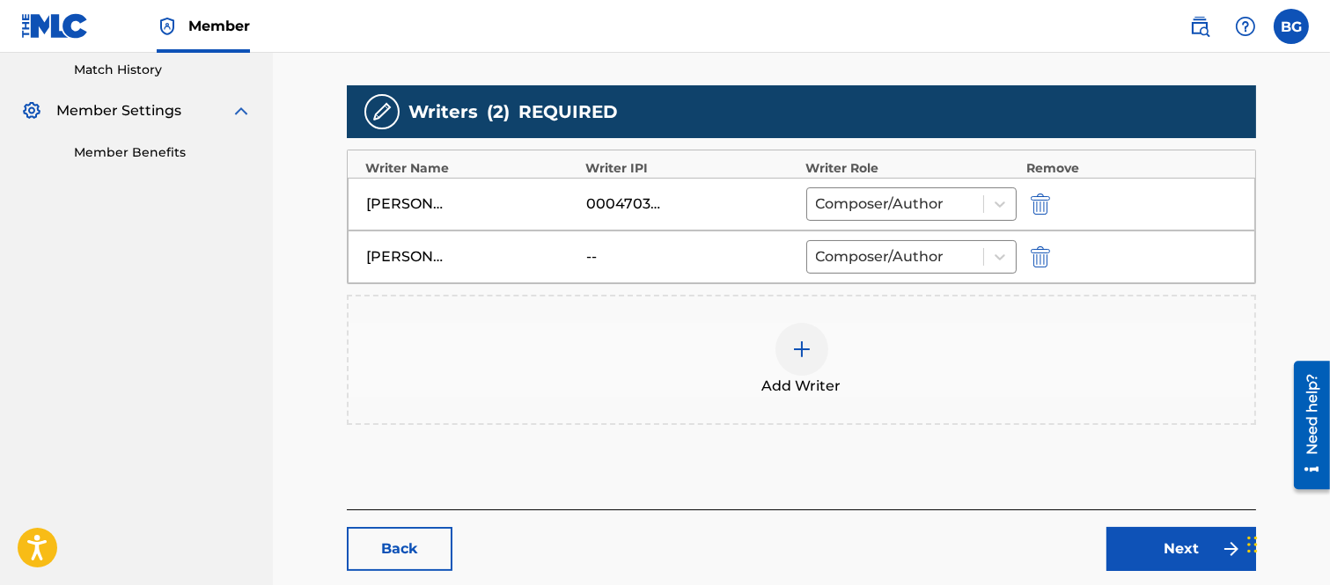
scroll to position [584, 0]
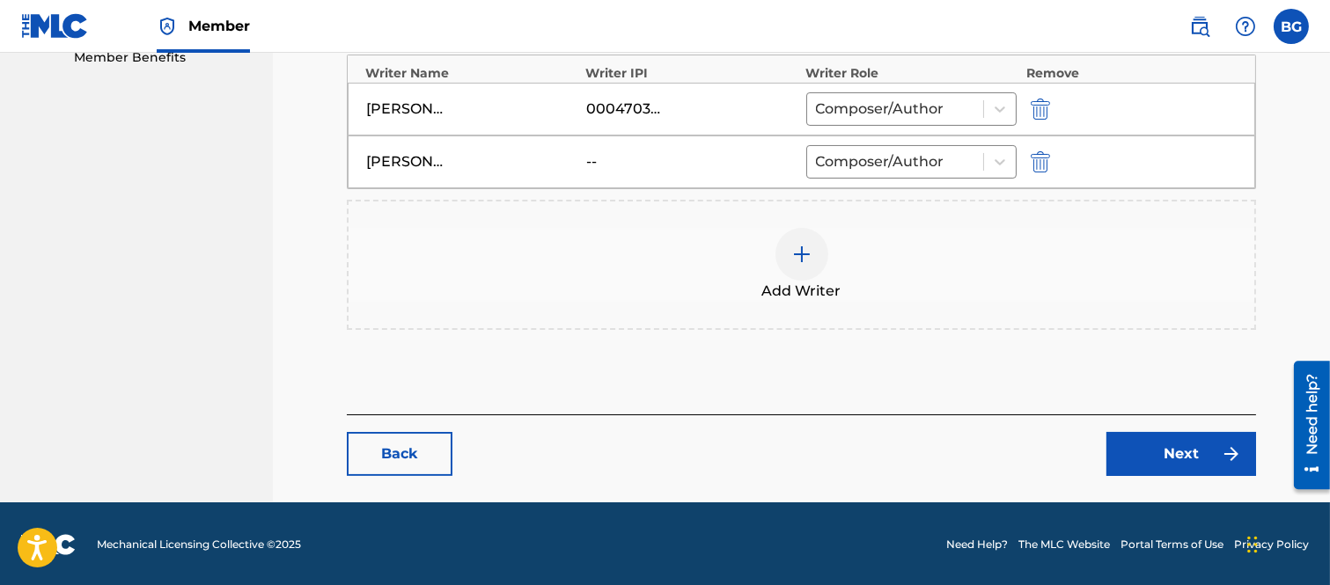
click at [1155, 446] on link "Next" at bounding box center [1181, 454] width 150 height 44
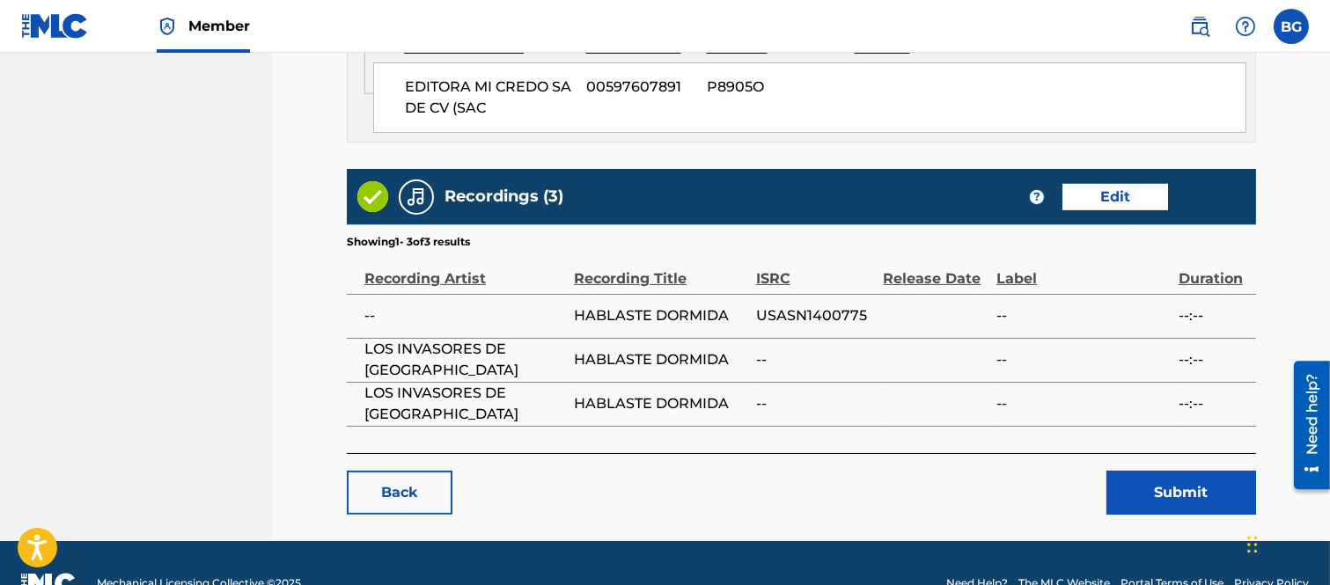
scroll to position [1076, 0]
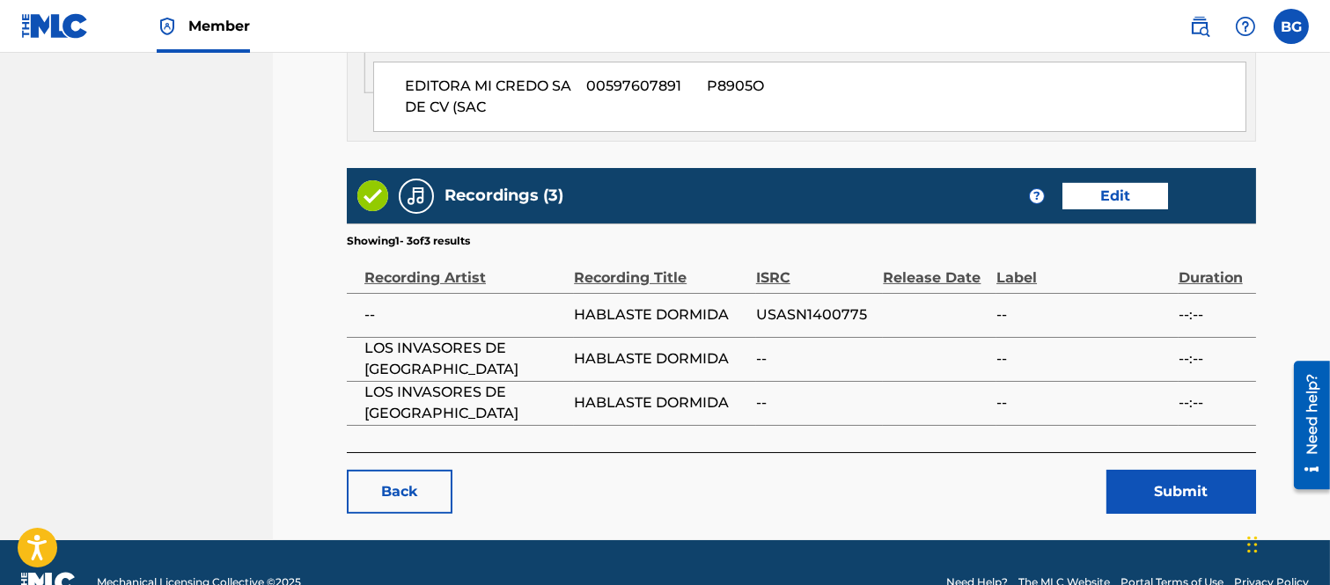
click at [1177, 470] on button "Submit" at bounding box center [1181, 492] width 150 height 44
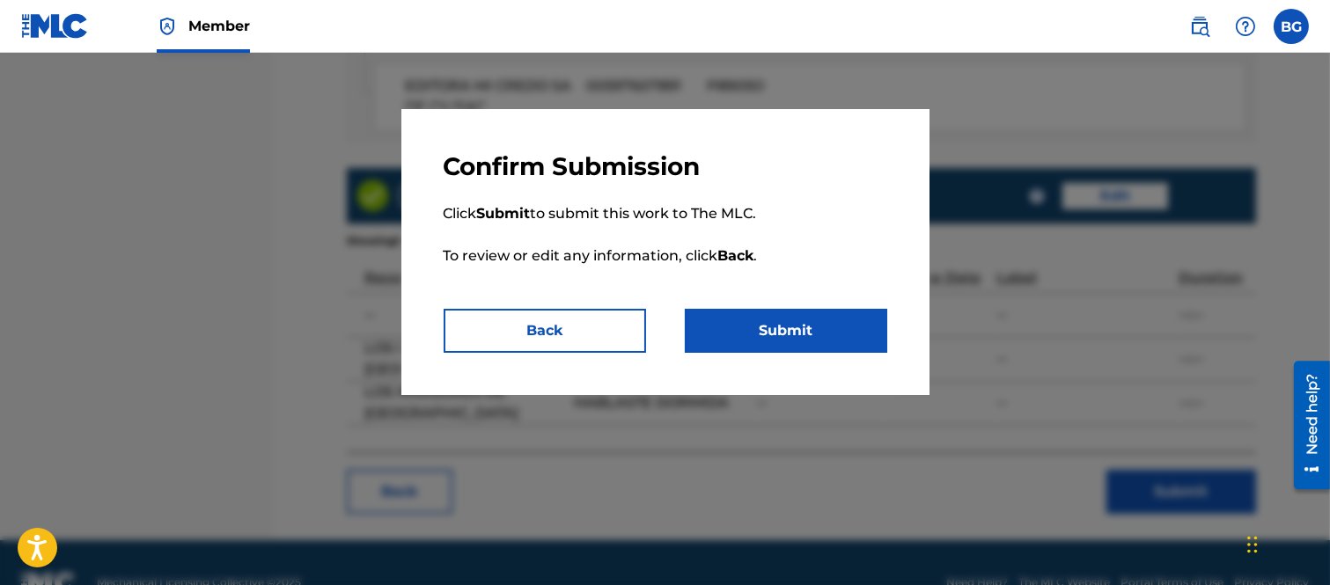
click at [822, 327] on button "Submit" at bounding box center [786, 331] width 202 height 44
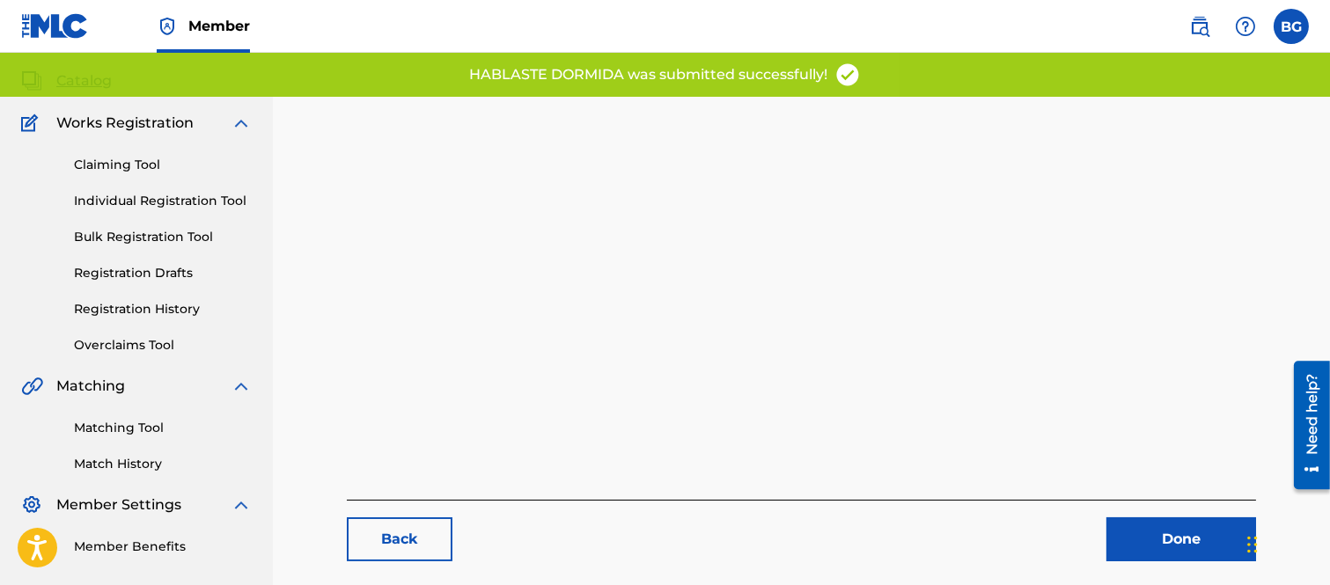
scroll to position [180, 0]
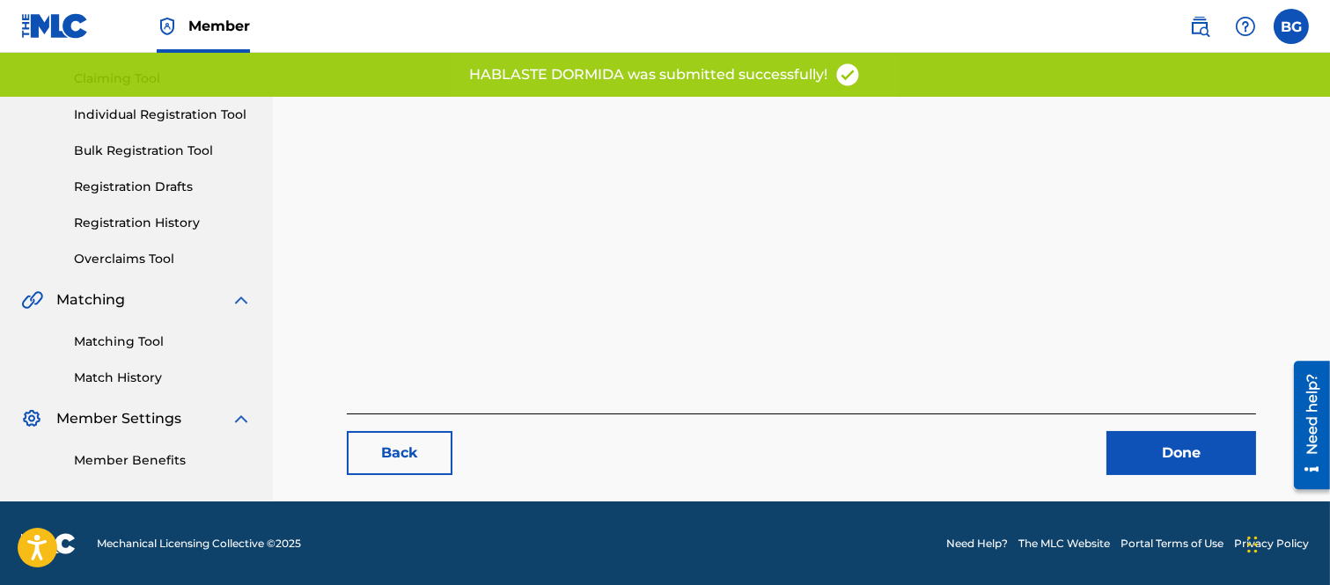
click at [1164, 436] on link "Done" at bounding box center [1181, 453] width 150 height 44
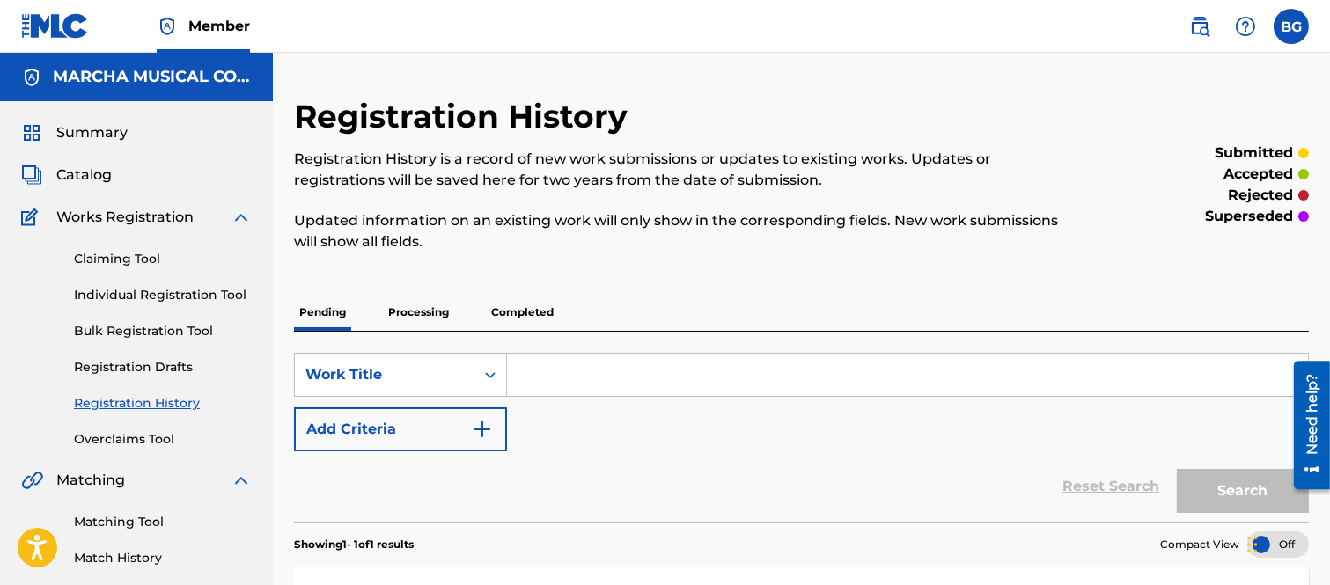
click at [115, 253] on link "Claiming Tool" at bounding box center [163, 259] width 178 height 18
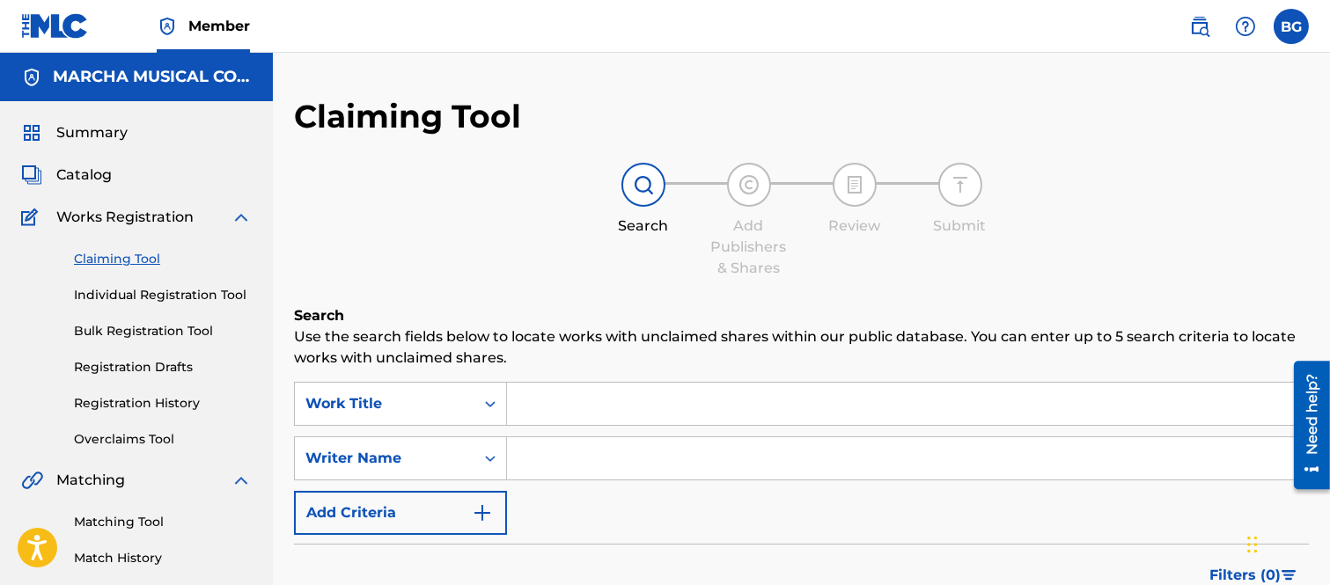
click at [95, 177] on span "Catalog" at bounding box center [83, 175] width 55 height 21
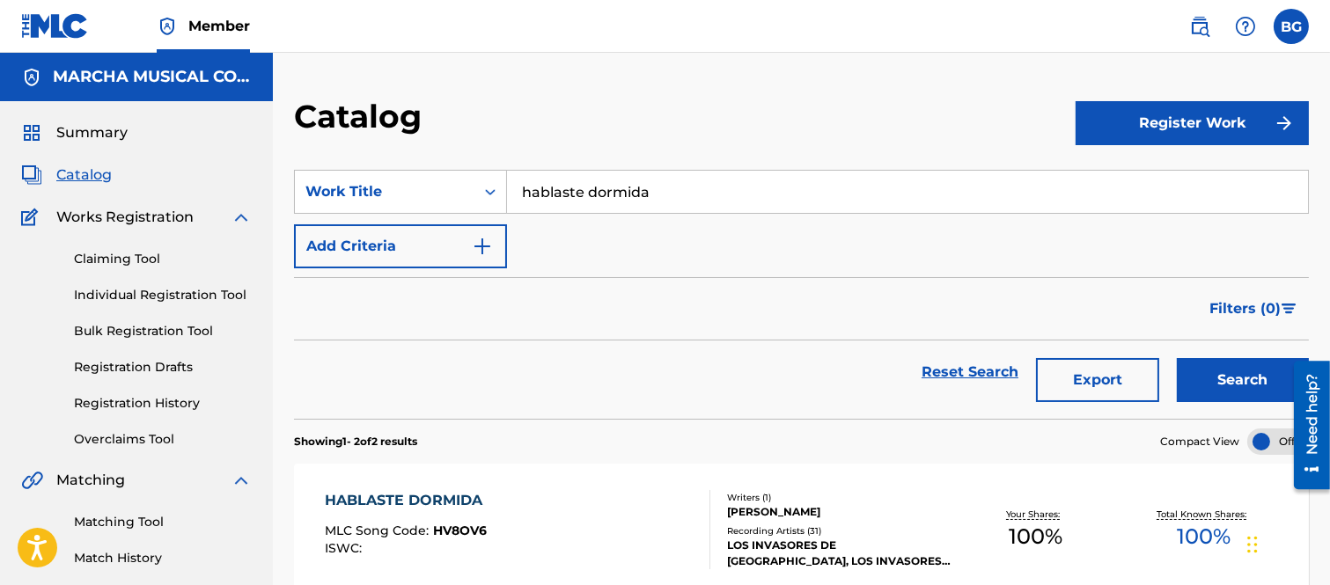
click at [669, 185] on input "hablaste dormida" at bounding box center [907, 192] width 801 height 42
type input "h"
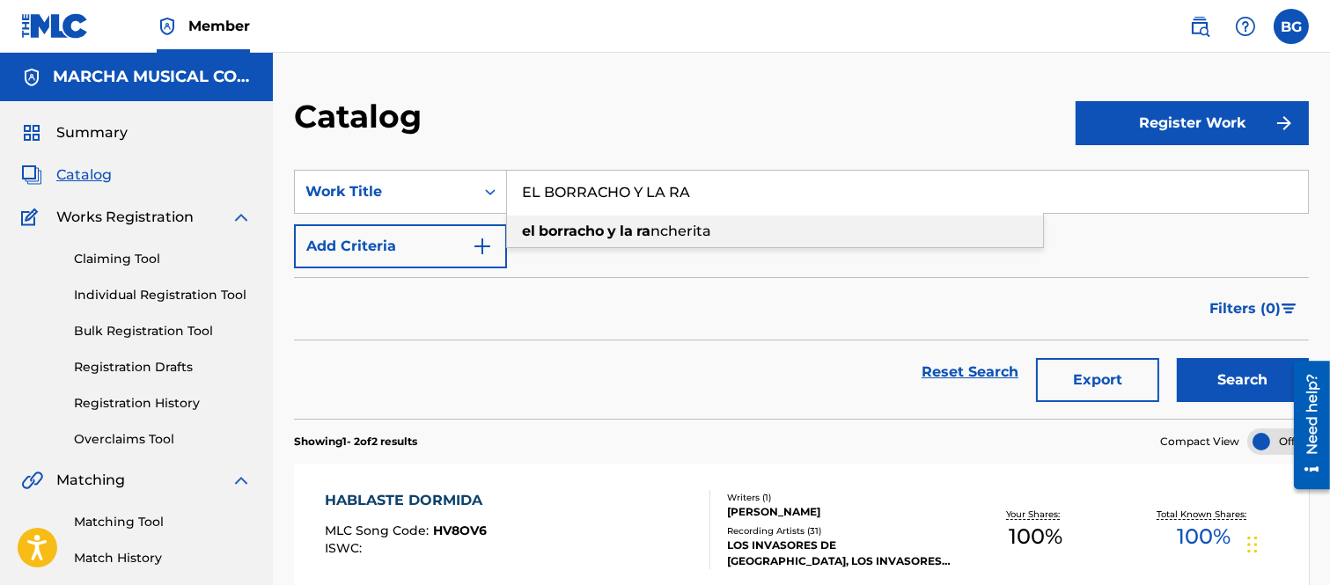
click at [660, 230] on span "ncherita" at bounding box center [680, 231] width 61 height 17
type input "el borracho y la rancherita"
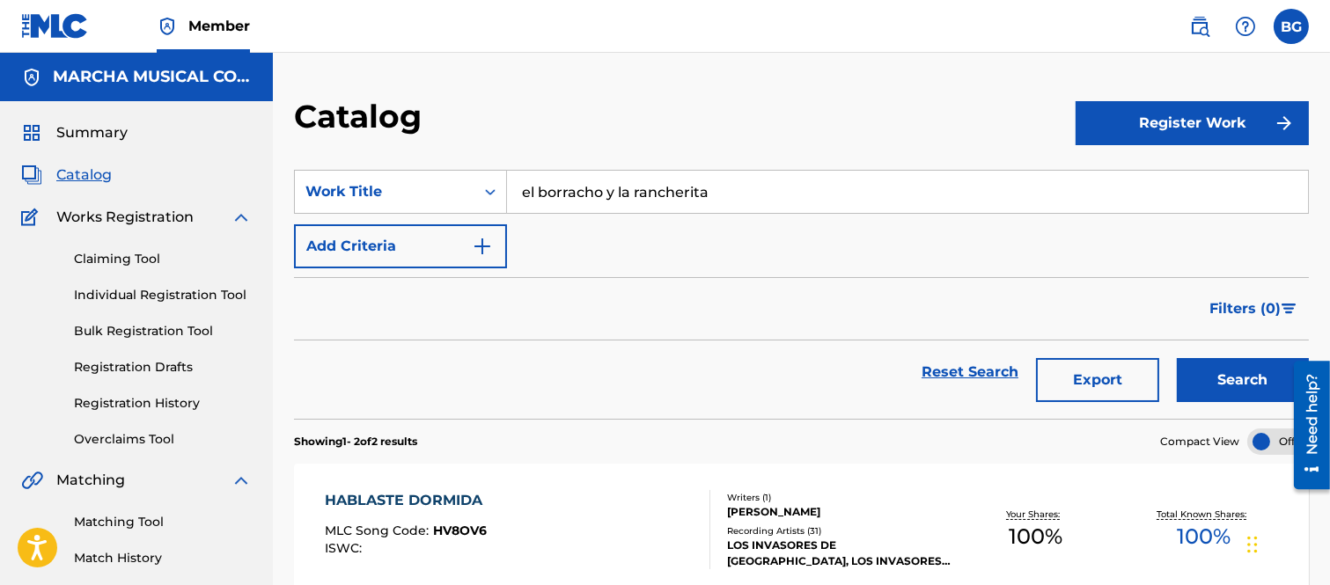
click at [1213, 375] on button "Search" at bounding box center [1243, 380] width 132 height 44
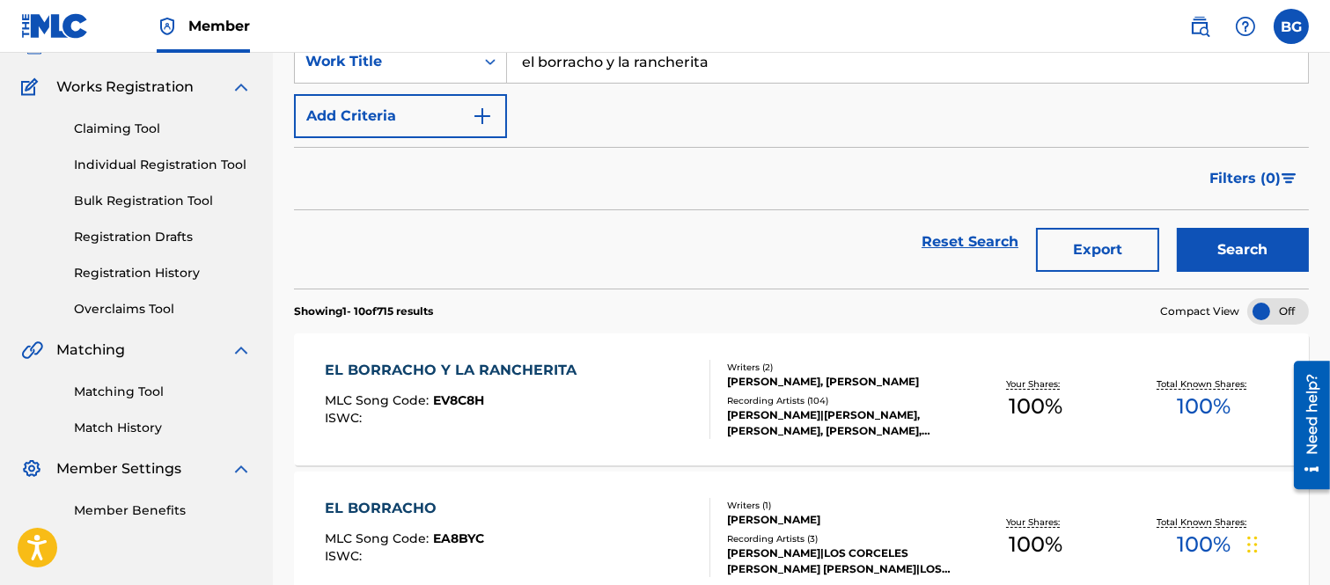
scroll to position [195, 0]
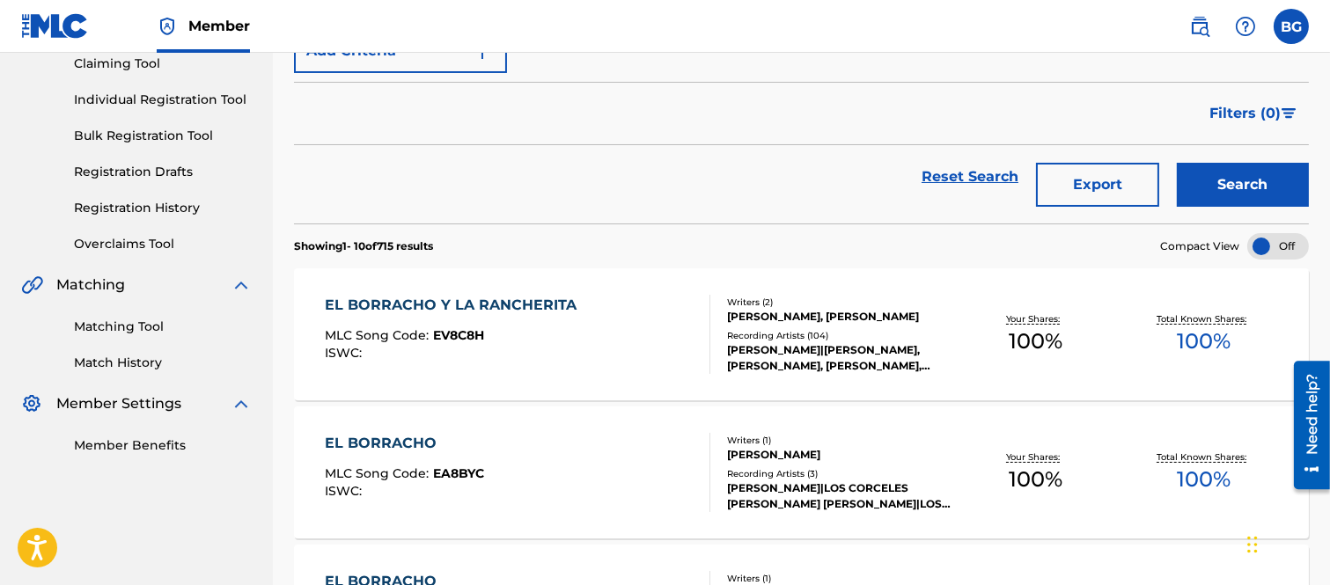
click at [423, 306] on div "EL BORRACHO Y LA RANCHERITA" at bounding box center [455, 305] width 261 height 21
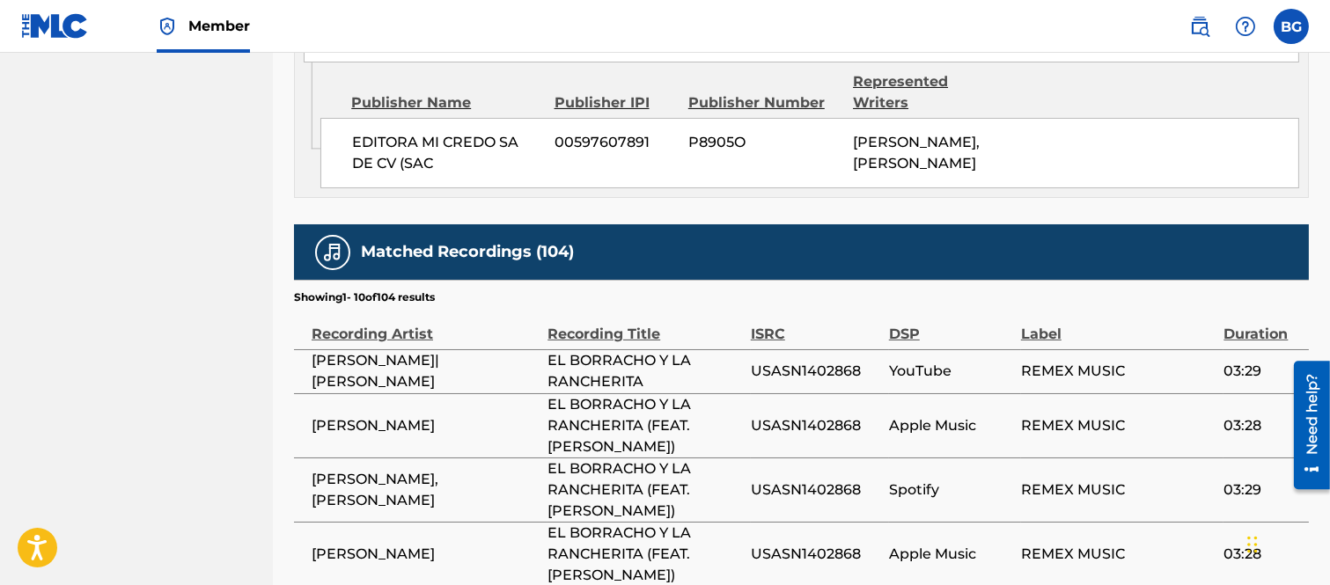
scroll to position [1173, 0]
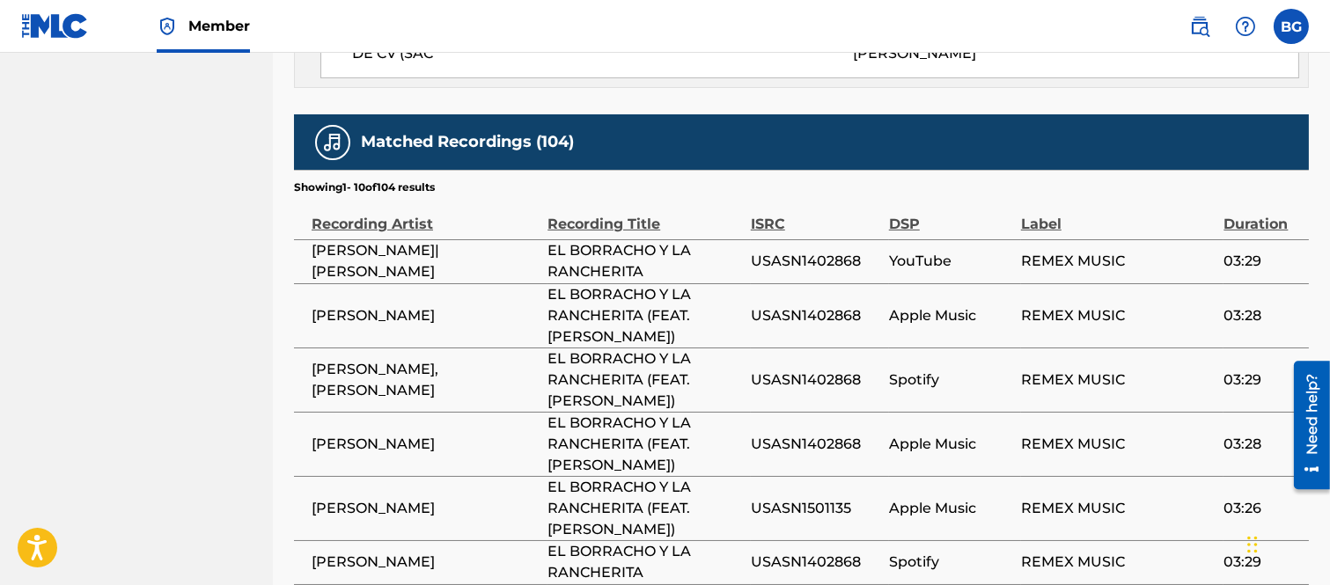
drag, startPoint x: 550, startPoint y: 294, endPoint x: 157, endPoint y: 197, distance: 405.2
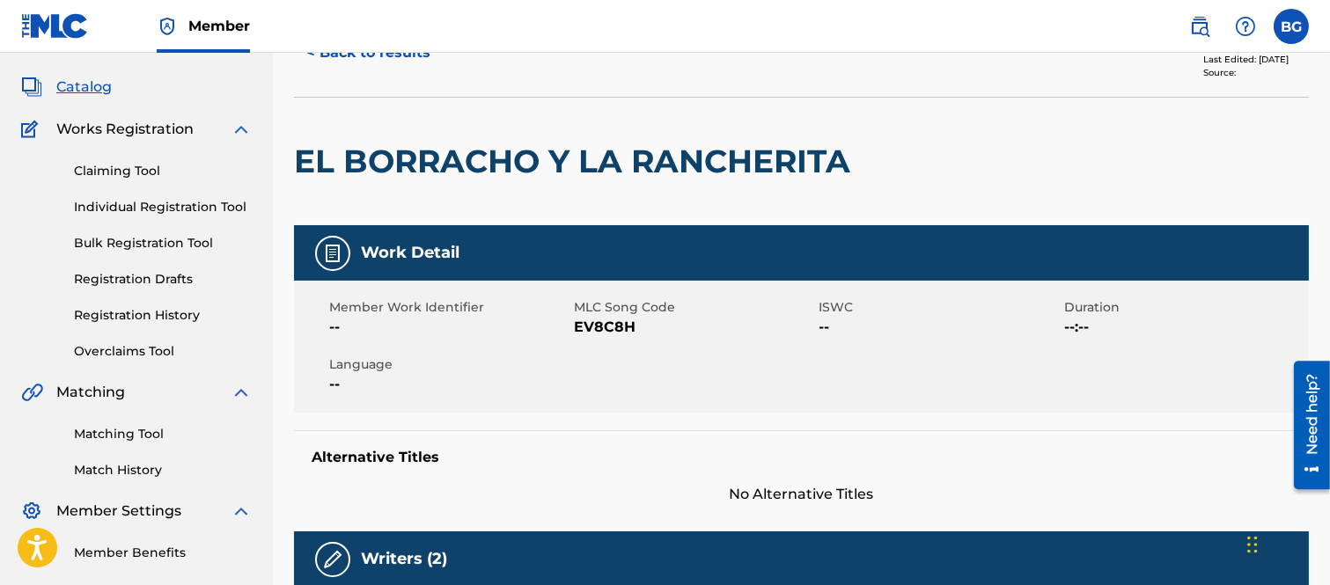
scroll to position [0, 0]
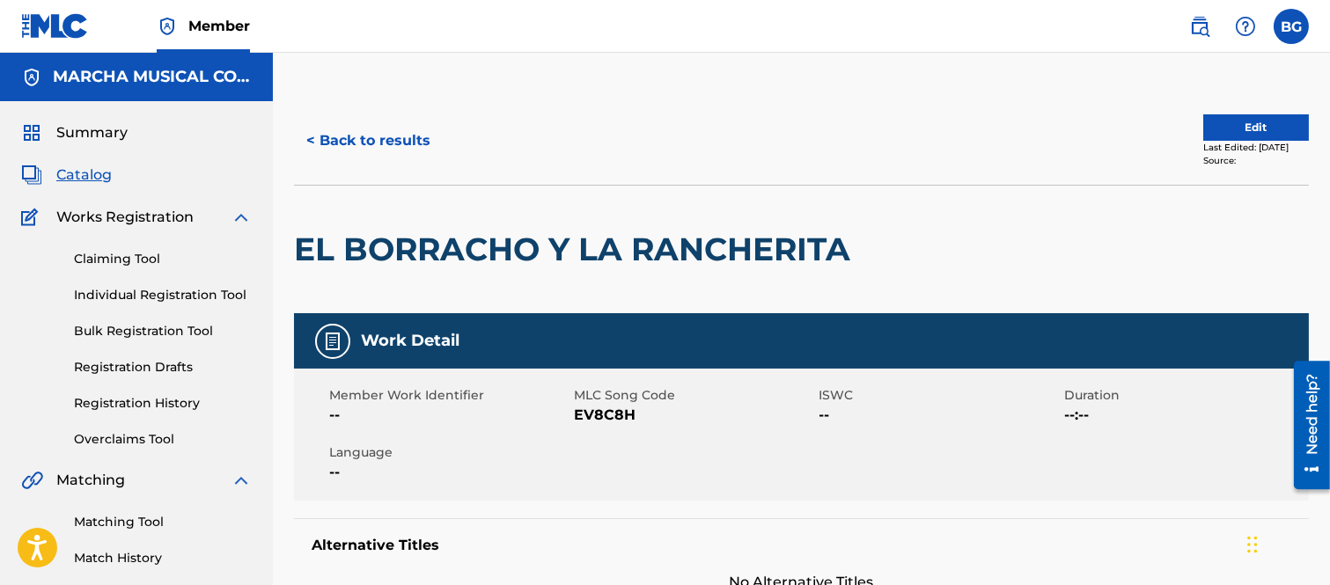
click at [304, 132] on button "< Back to results" at bounding box center [368, 141] width 149 height 44
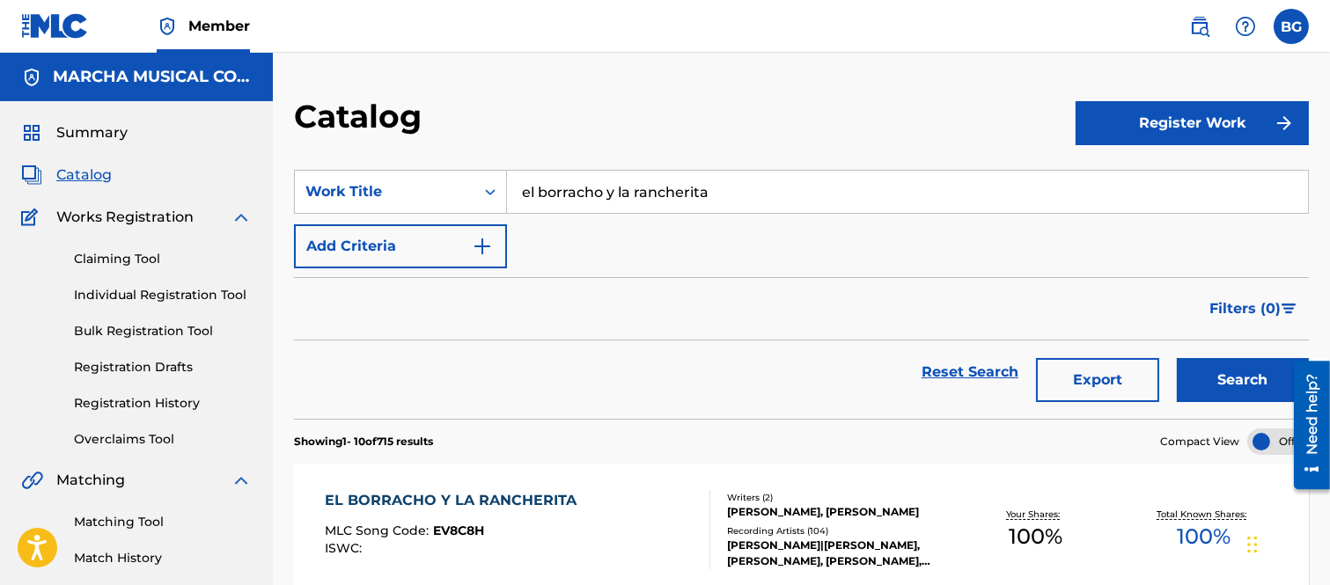
click at [757, 192] on input "el borracho y la rancherita" at bounding box center [907, 192] width 801 height 42
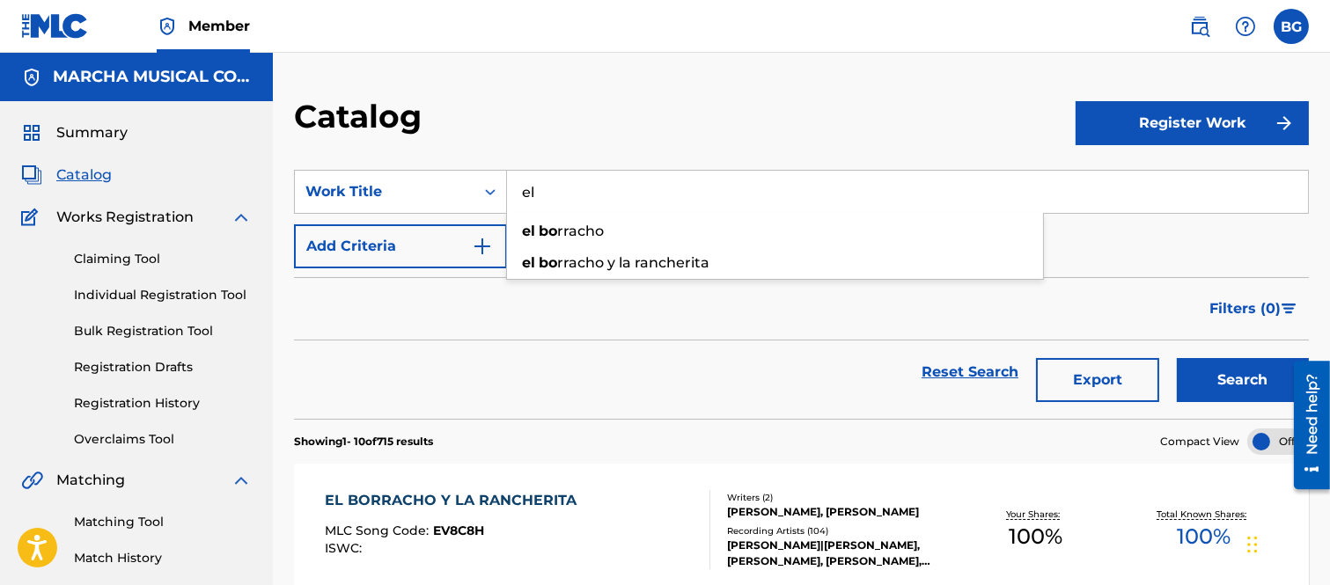
type input "e"
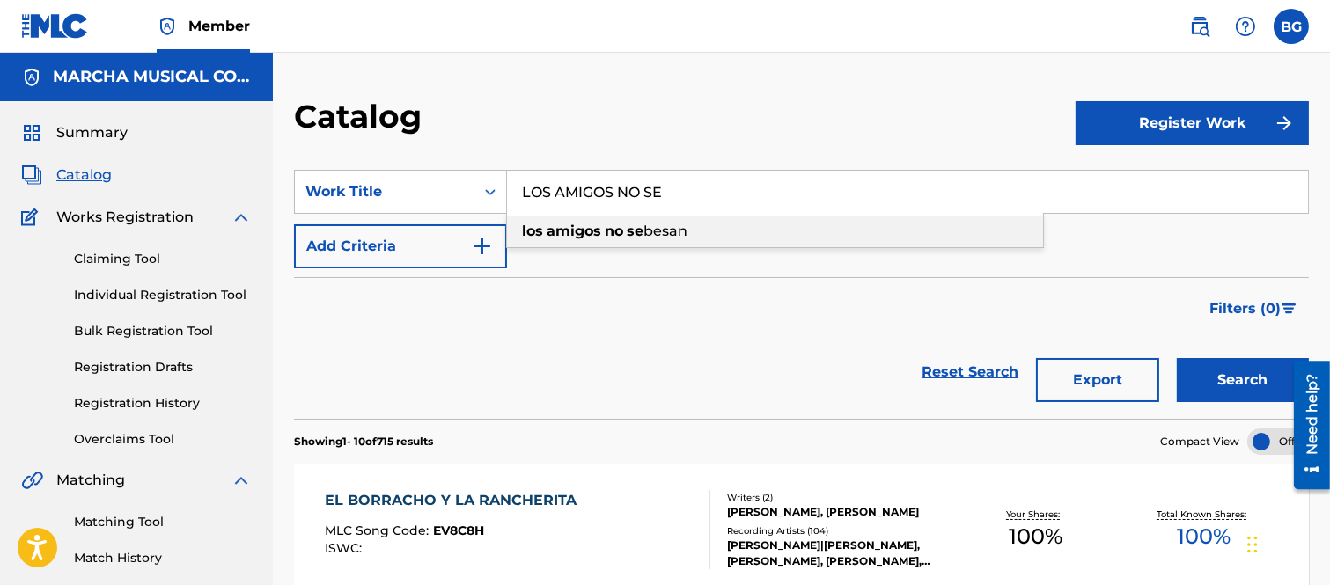
click at [651, 231] on span "besan" at bounding box center [665, 231] width 44 height 17
type input "los amigos no se besan"
click at [1220, 375] on button "Search" at bounding box center [1243, 380] width 132 height 44
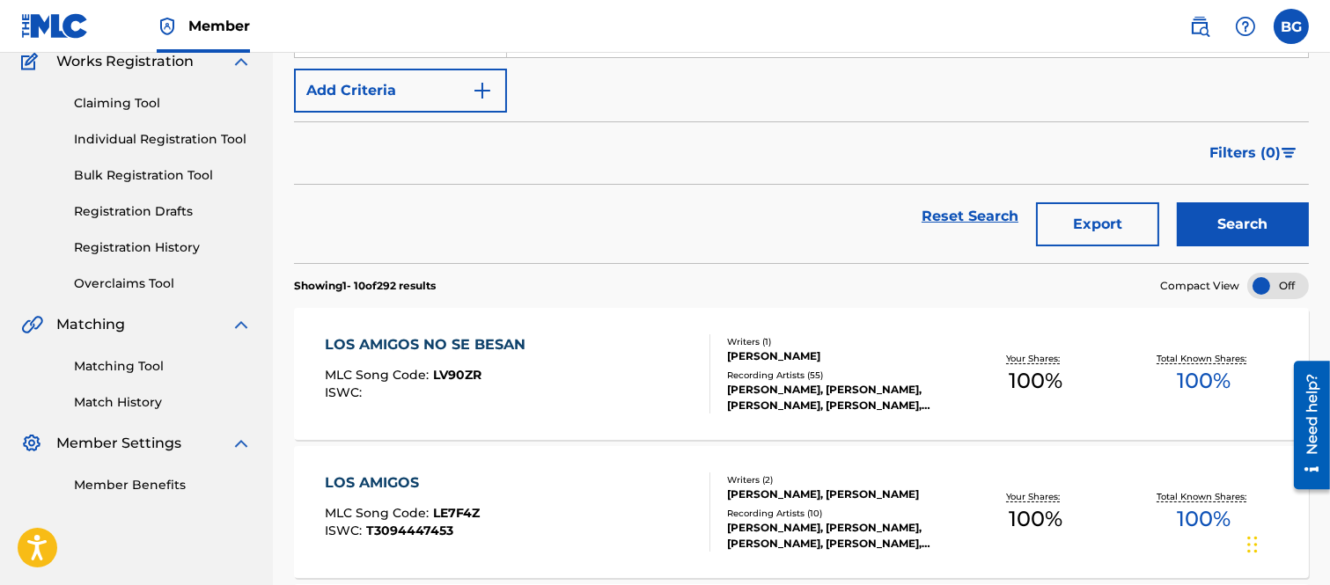
scroll to position [195, 0]
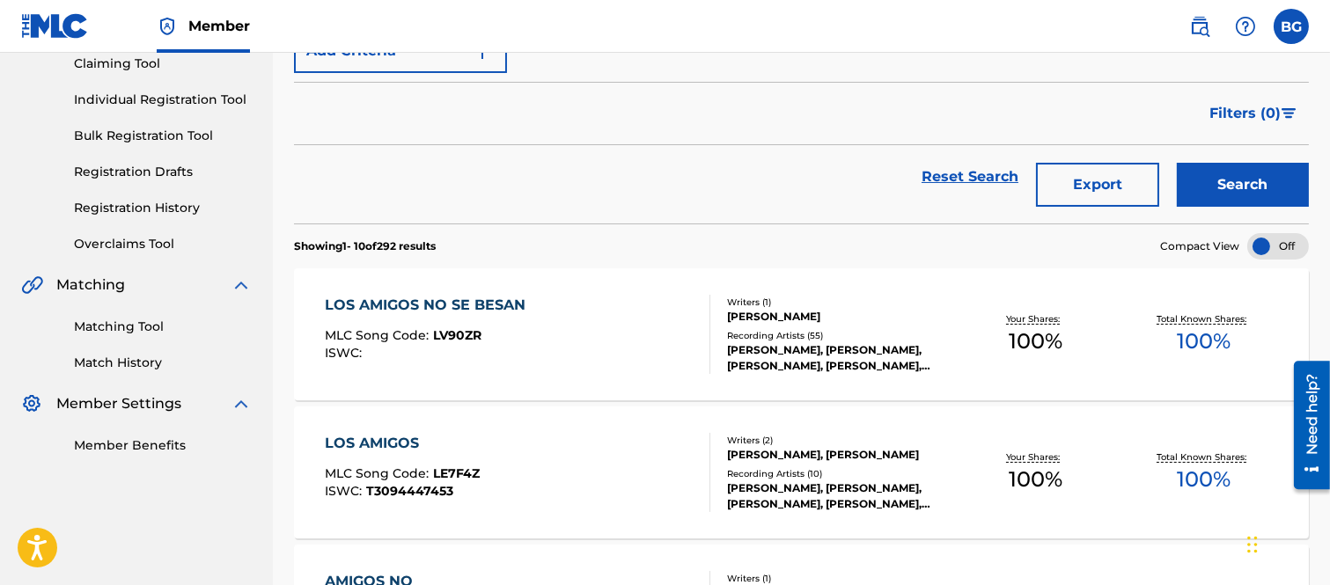
click at [414, 297] on div "LOS AMIGOS NO SE BESAN" at bounding box center [429, 305] width 209 height 21
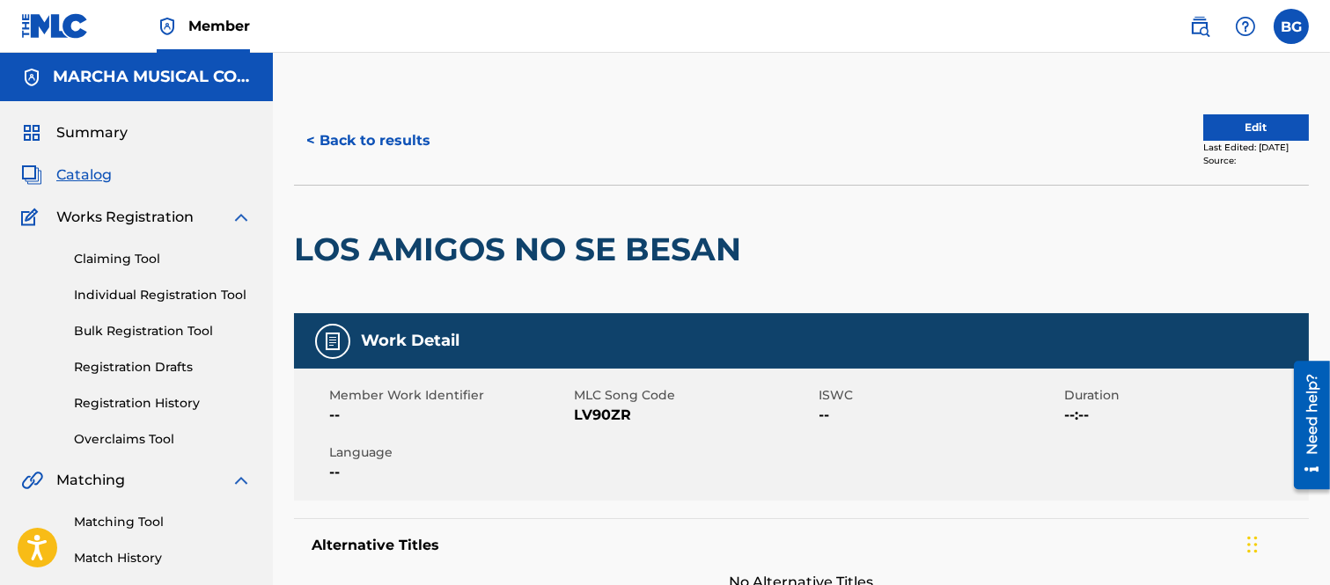
click at [313, 138] on button "< Back to results" at bounding box center [368, 141] width 149 height 44
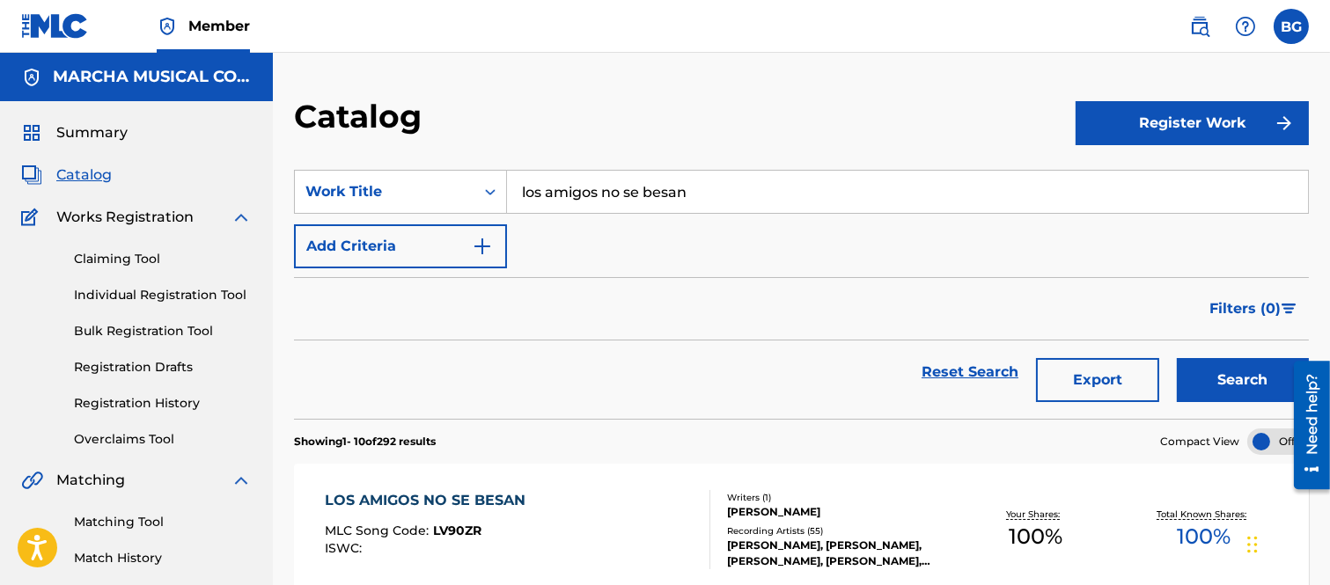
click at [715, 194] on input "los amigos no se besan" at bounding box center [907, 192] width 801 height 42
type input "l"
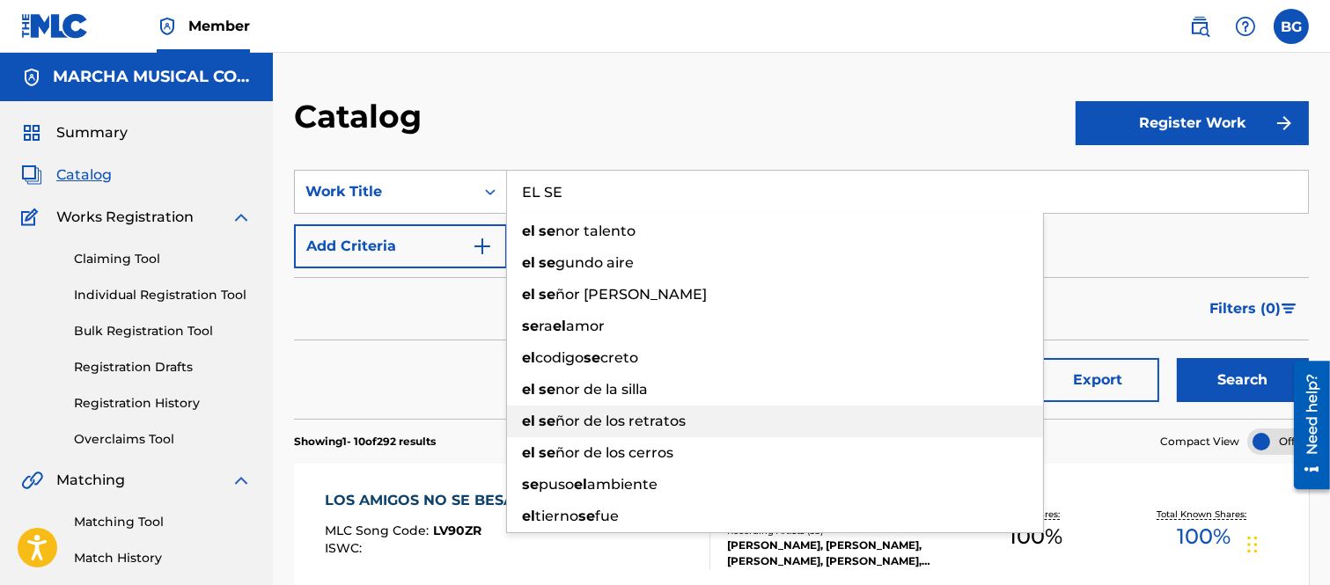
click at [620, 420] on span "ñor de los retratos" at bounding box center [620, 421] width 130 height 17
type input "el señor de los retratos"
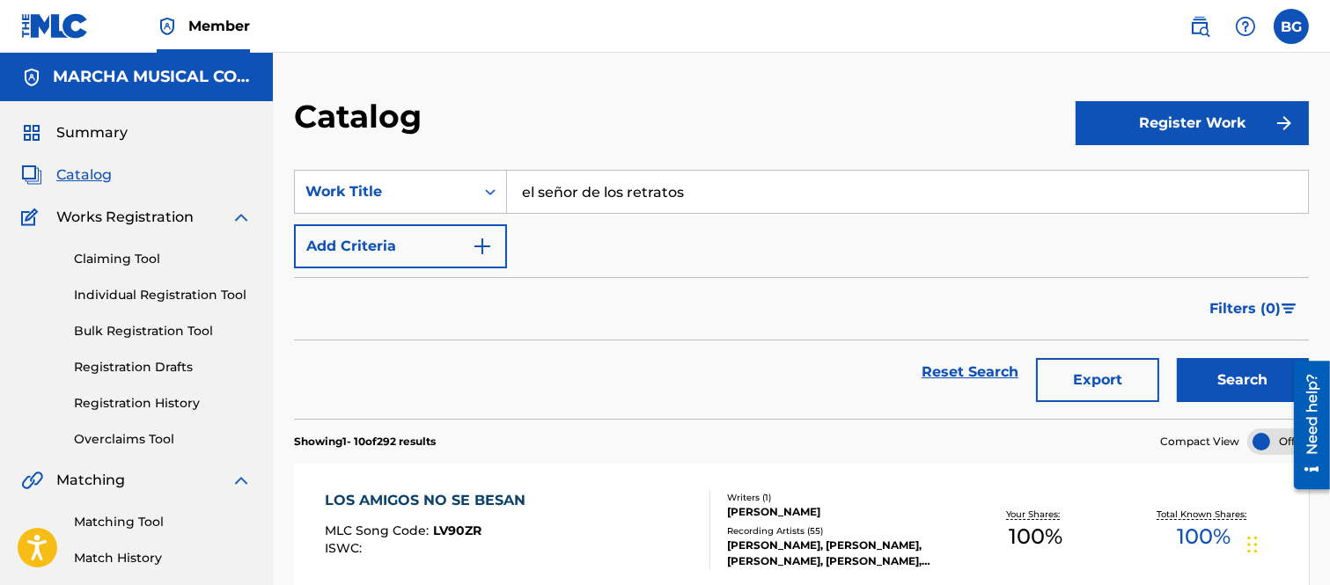
click at [1263, 374] on button "Search" at bounding box center [1243, 380] width 132 height 44
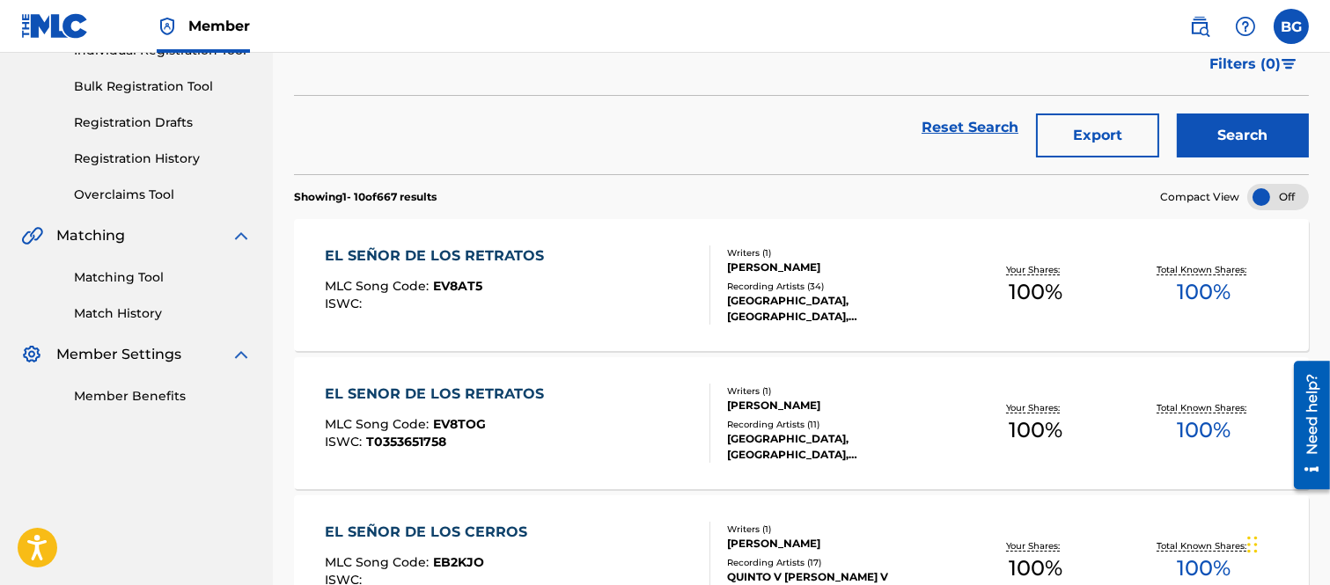
scroll to position [293, 0]
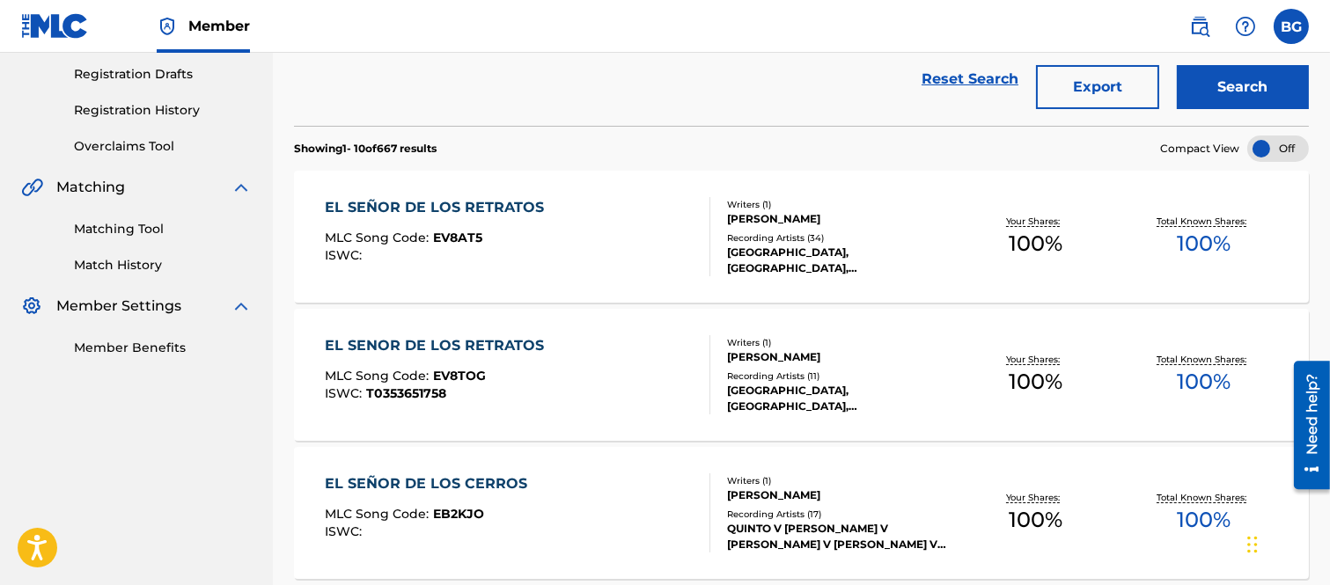
click at [427, 344] on div "EL SENOR DE LOS RETRATOS" at bounding box center [439, 345] width 228 height 21
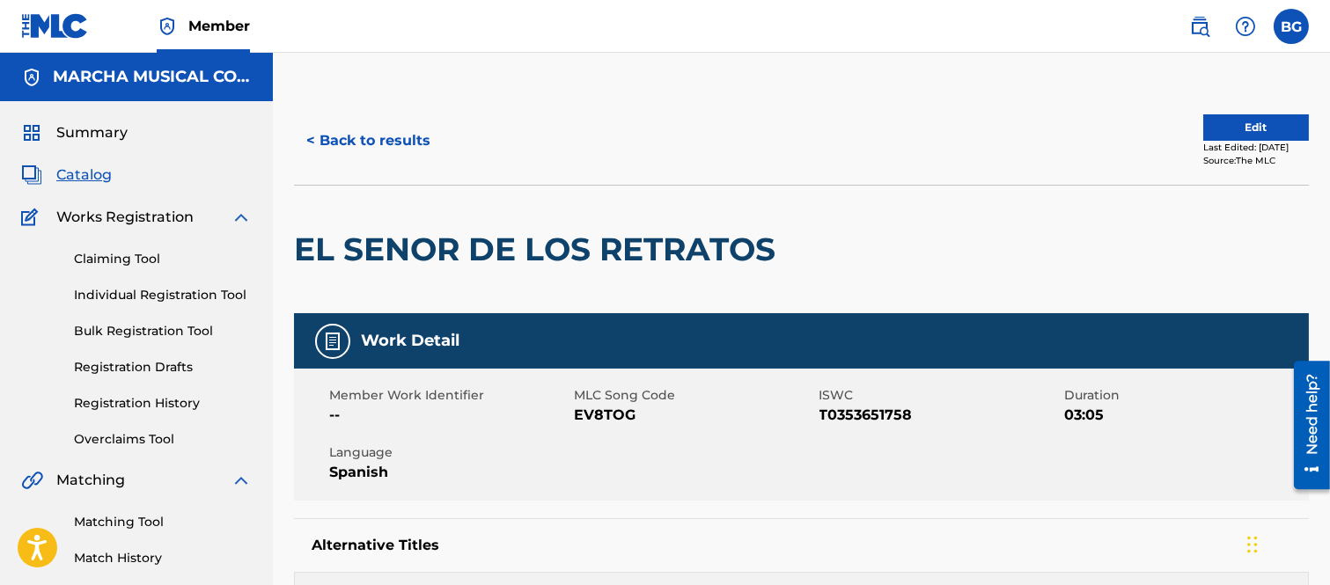
click at [312, 139] on button "< Back to results" at bounding box center [368, 141] width 149 height 44
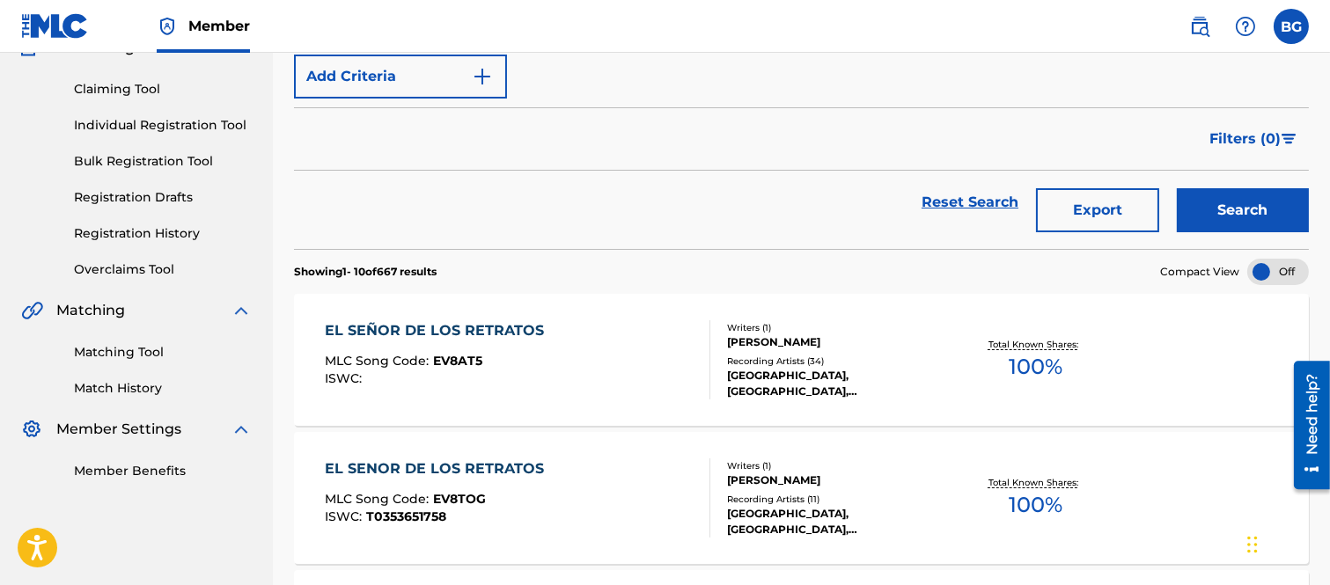
scroll to position [293, 0]
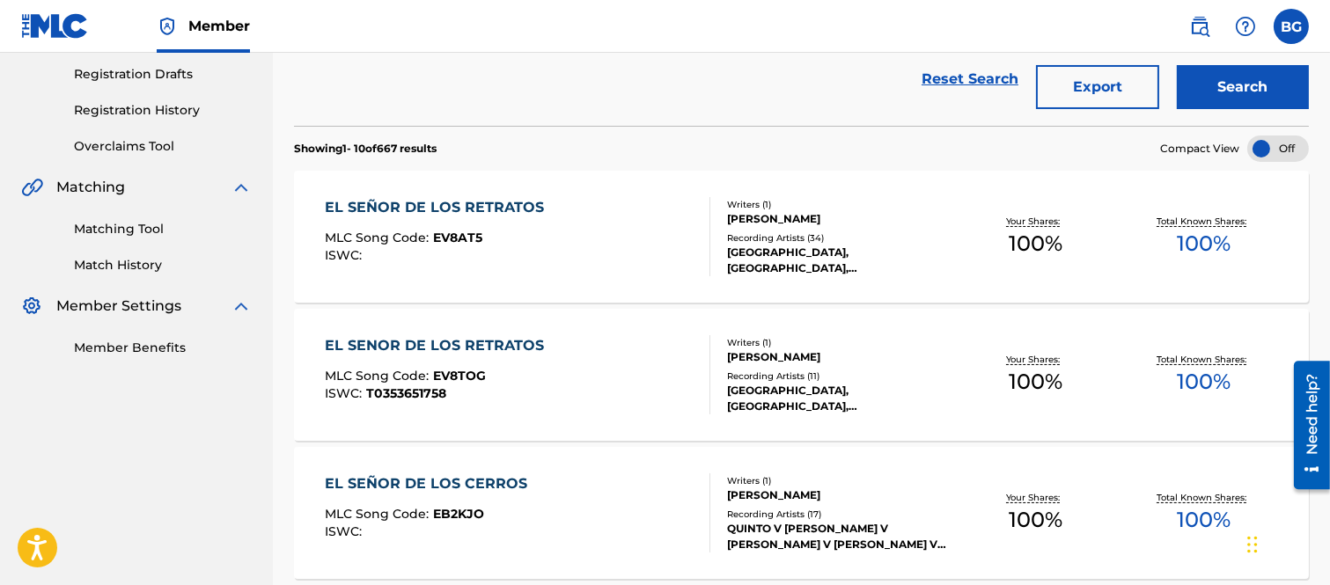
click at [458, 204] on div "EL SEÑOR DE LOS RETRATOS" at bounding box center [439, 207] width 228 height 21
